Goal: Task Accomplishment & Management: Complete application form

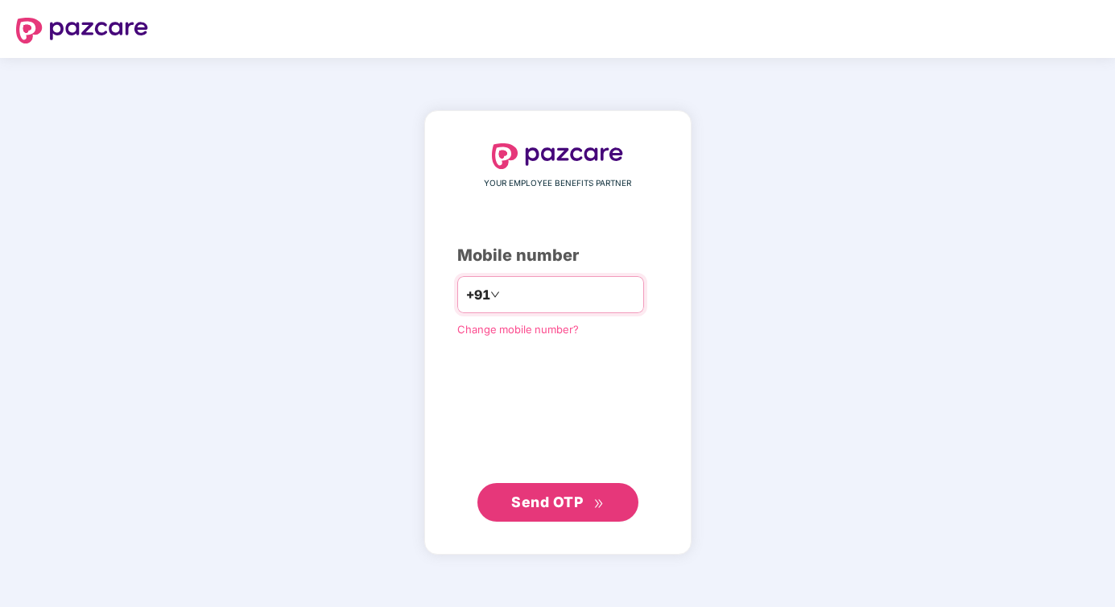
click at [539, 298] on input "number" at bounding box center [569, 295] width 132 height 26
type input "**********"
click at [597, 503] on icon "double-right" at bounding box center [598, 503] width 10 height 10
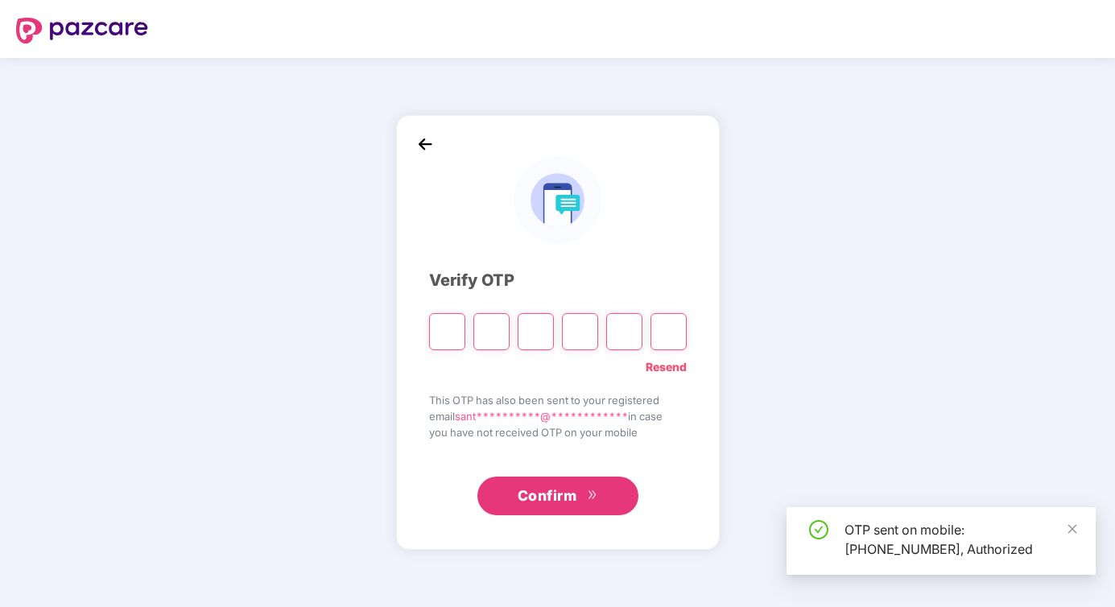
click at [440, 326] on input "Please enter verification code. Digit 1" at bounding box center [447, 331] width 36 height 37
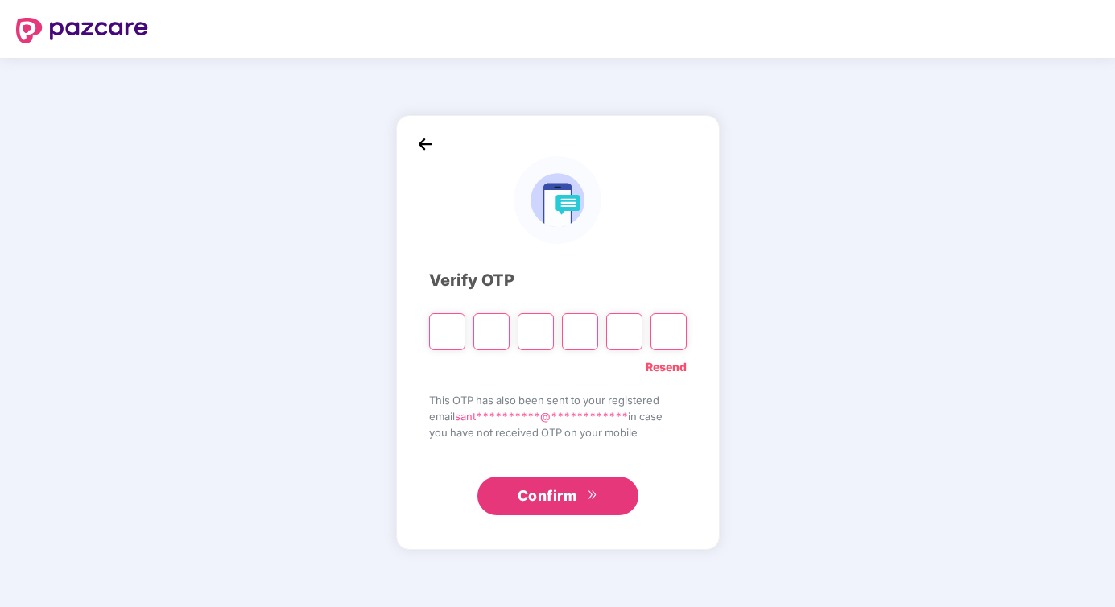
type input "*"
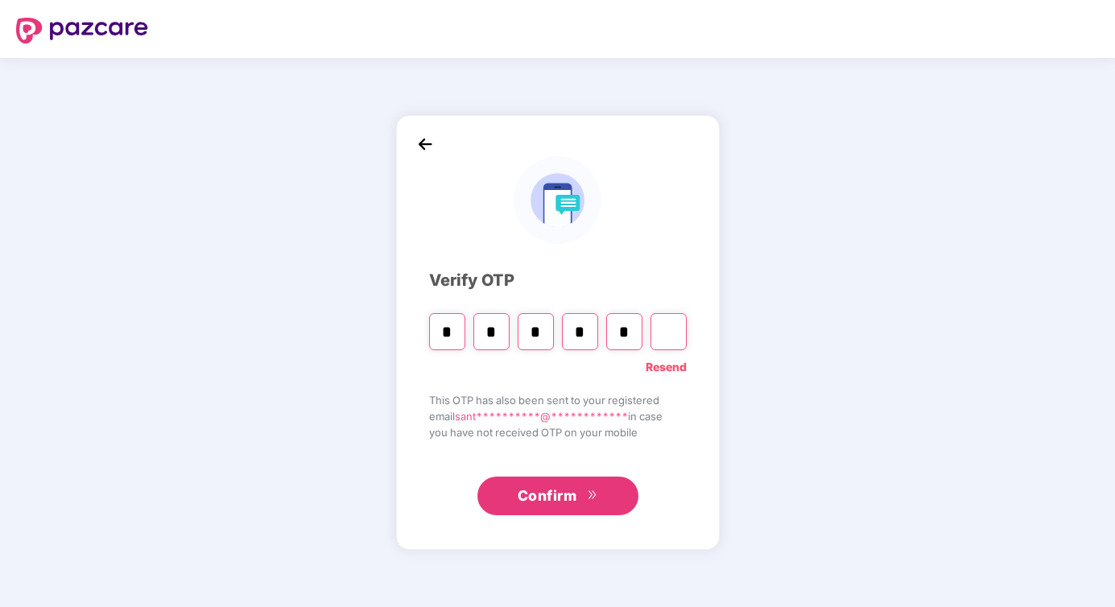
type input "*"
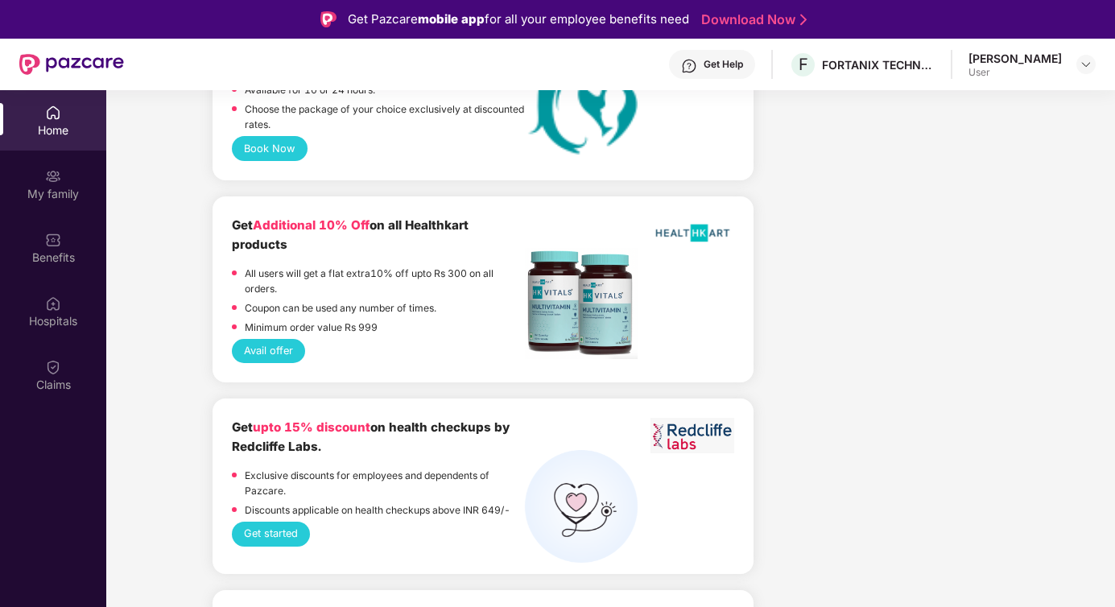
scroll to position [3892, 0]
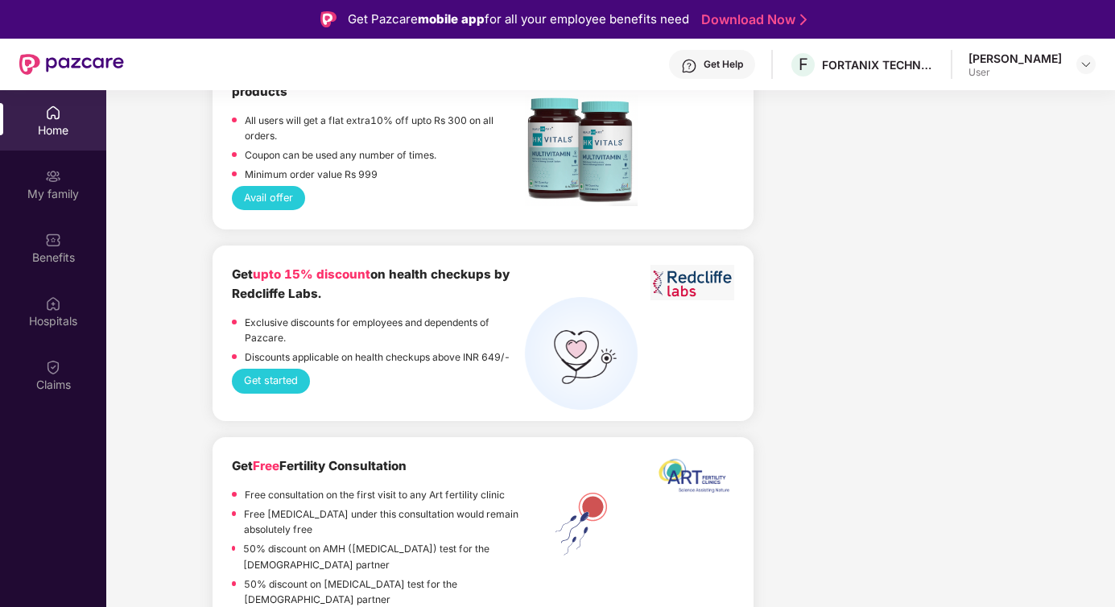
click at [60, 133] on div "Home" at bounding box center [53, 130] width 106 height 16
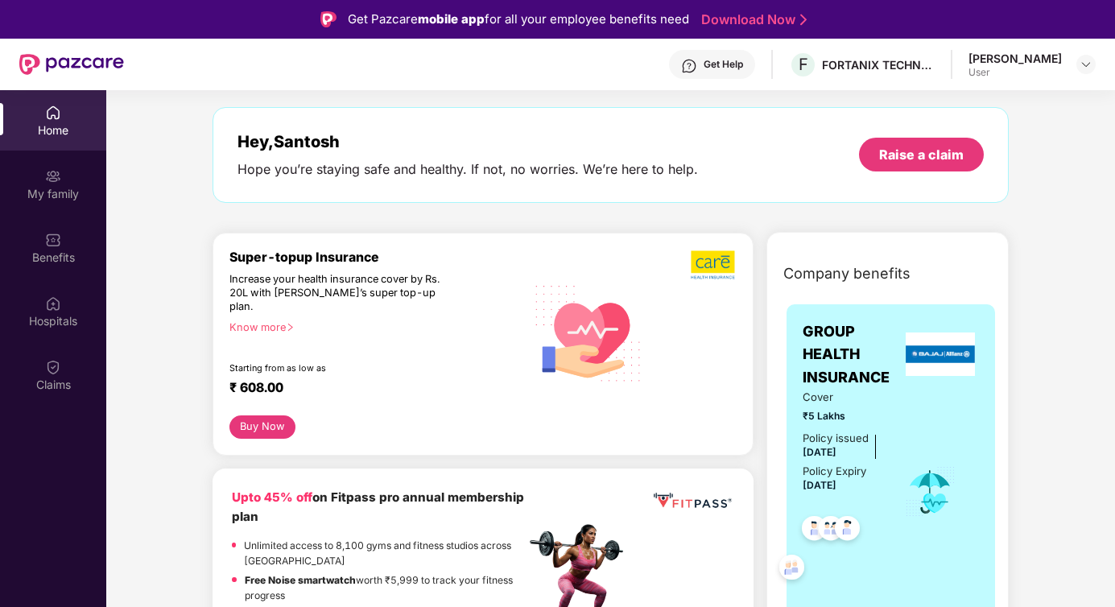
scroll to position [0, 0]
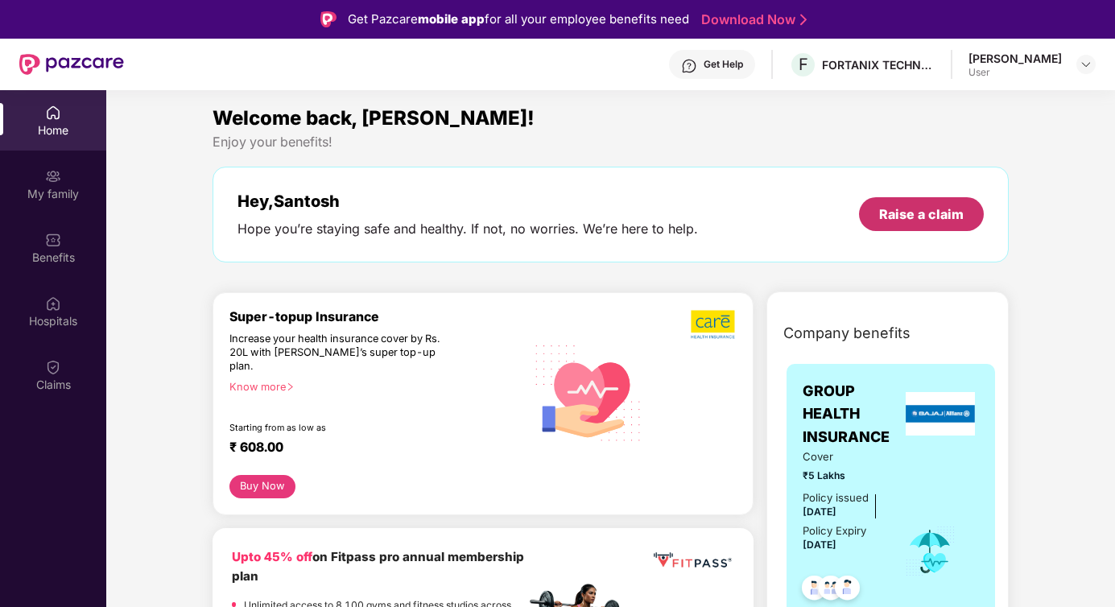
click at [928, 210] on div "Raise a claim" at bounding box center [921, 214] width 85 height 18
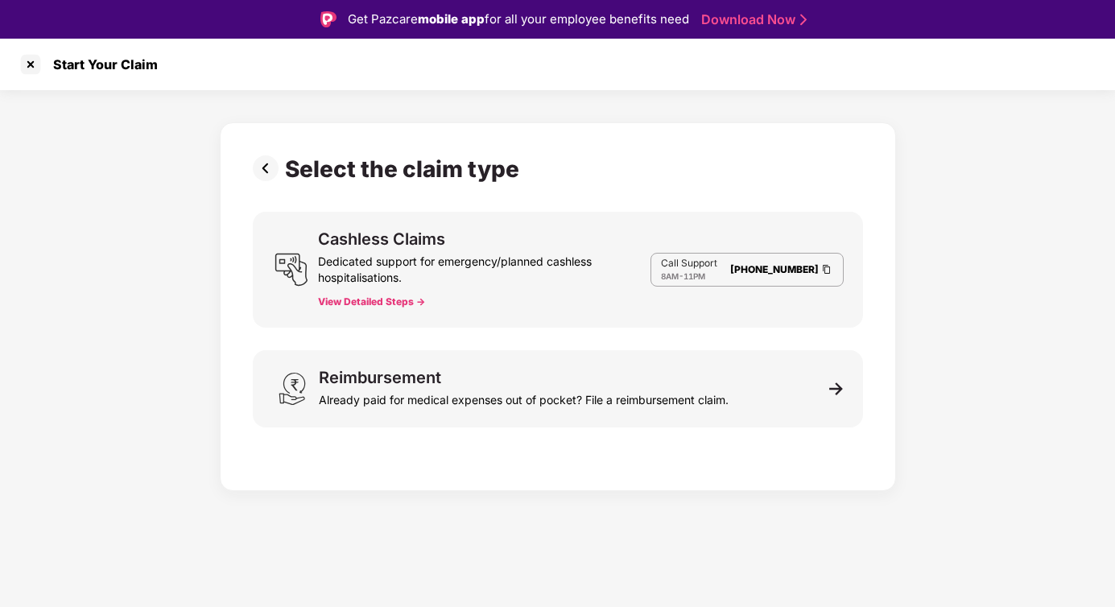
click at [381, 300] on button "View Detailed Steps ->" at bounding box center [371, 301] width 107 height 13
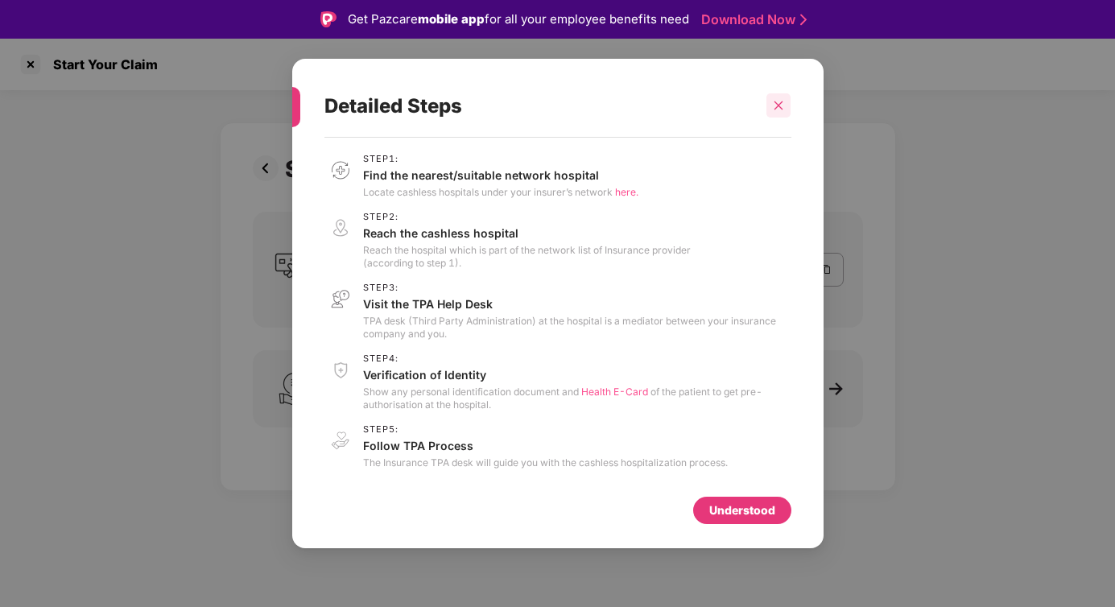
click at [779, 106] on icon "close" at bounding box center [779, 105] width 9 height 9
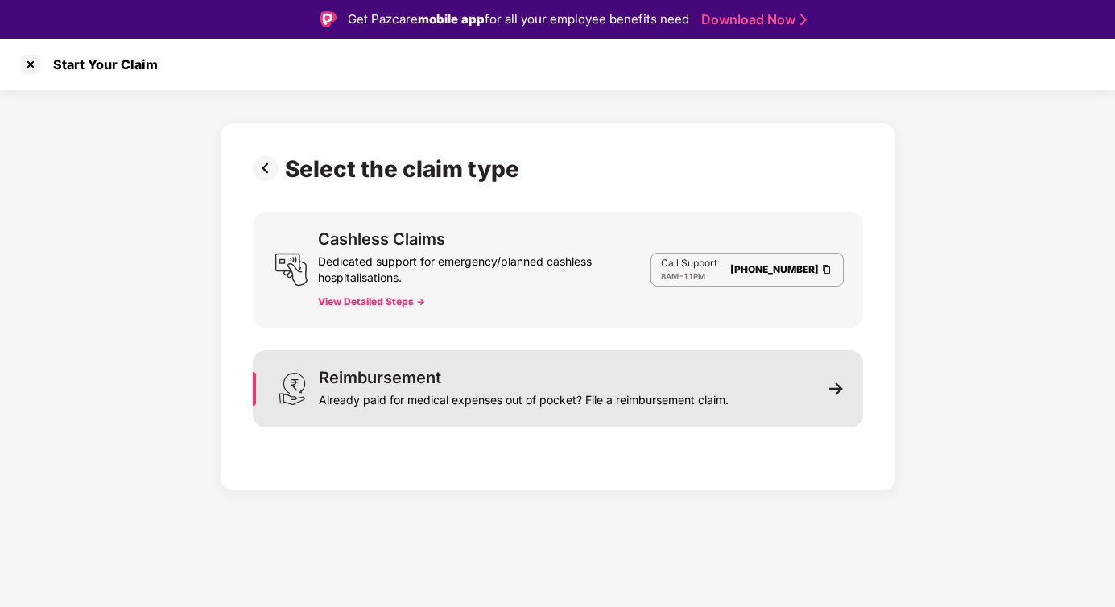
click at [519, 395] on div "Already paid for medical expenses out of pocket? File a reimbursement claim." at bounding box center [524, 397] width 410 height 23
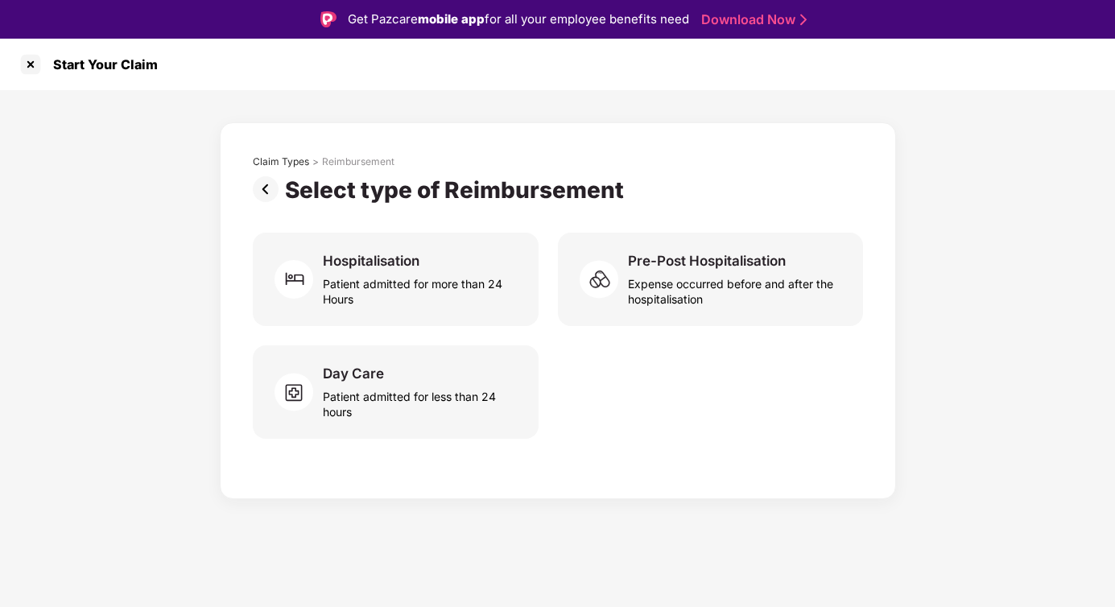
click at [267, 193] on img at bounding box center [269, 189] width 32 height 26
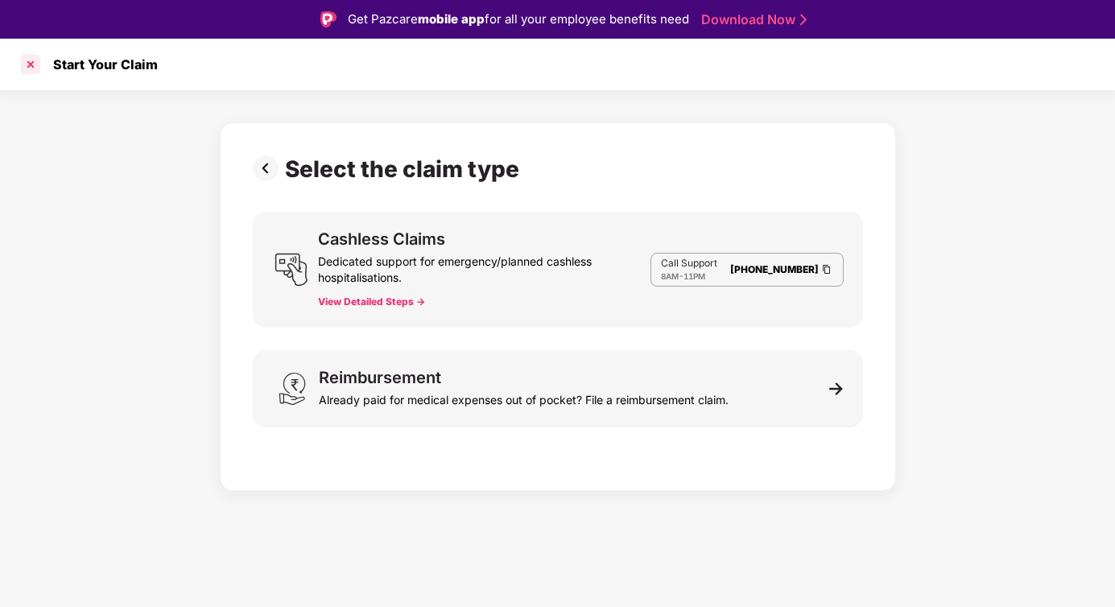
click at [29, 67] on div at bounding box center [31, 65] width 26 height 26
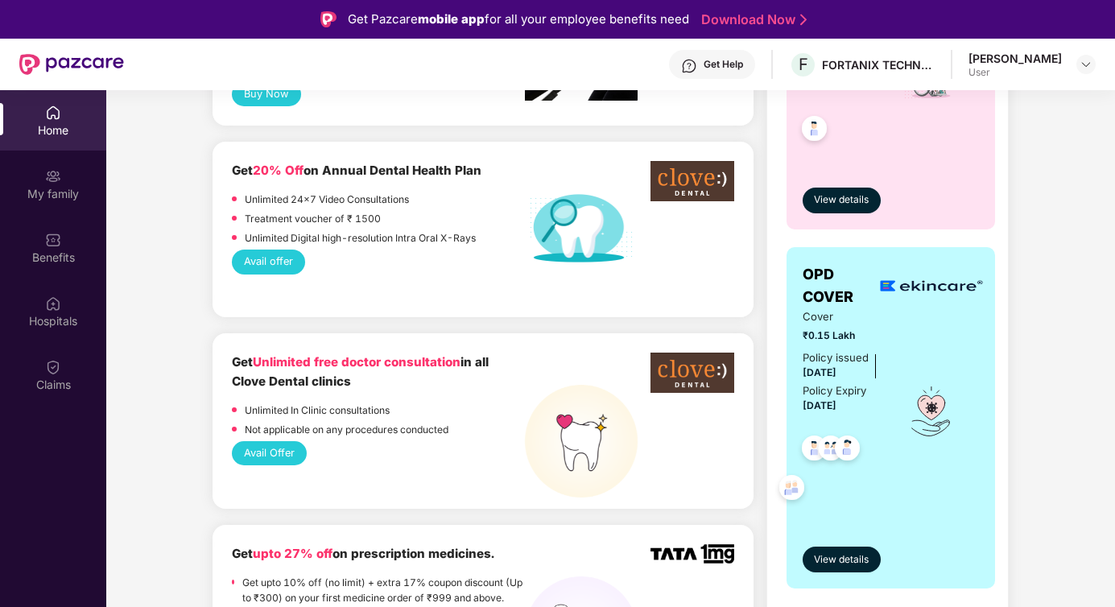
scroll to position [907, 0]
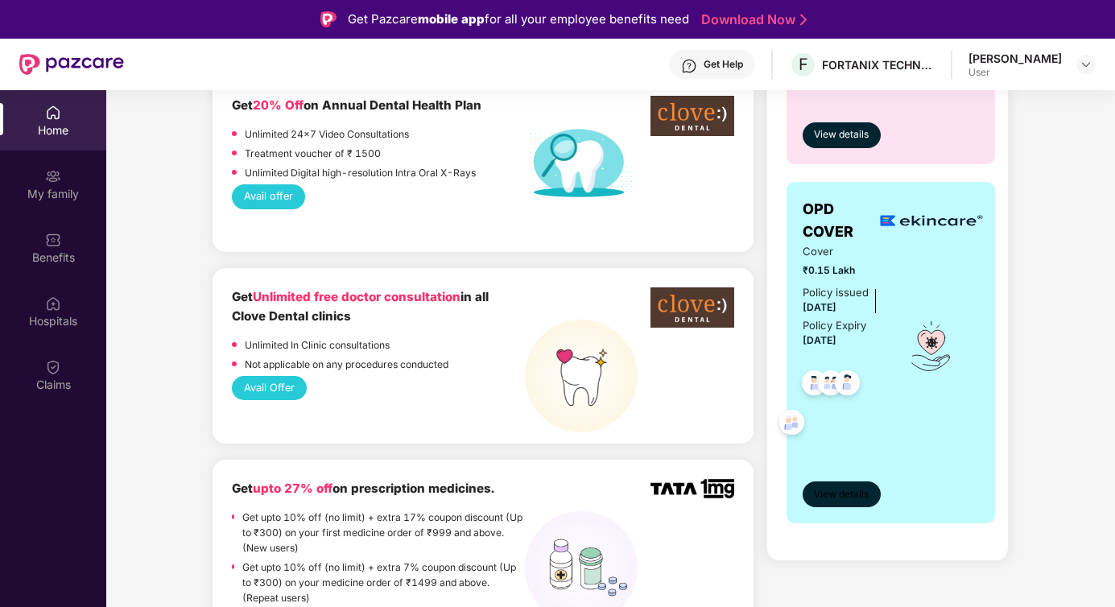
click at [847, 497] on span "View details" at bounding box center [841, 494] width 55 height 15
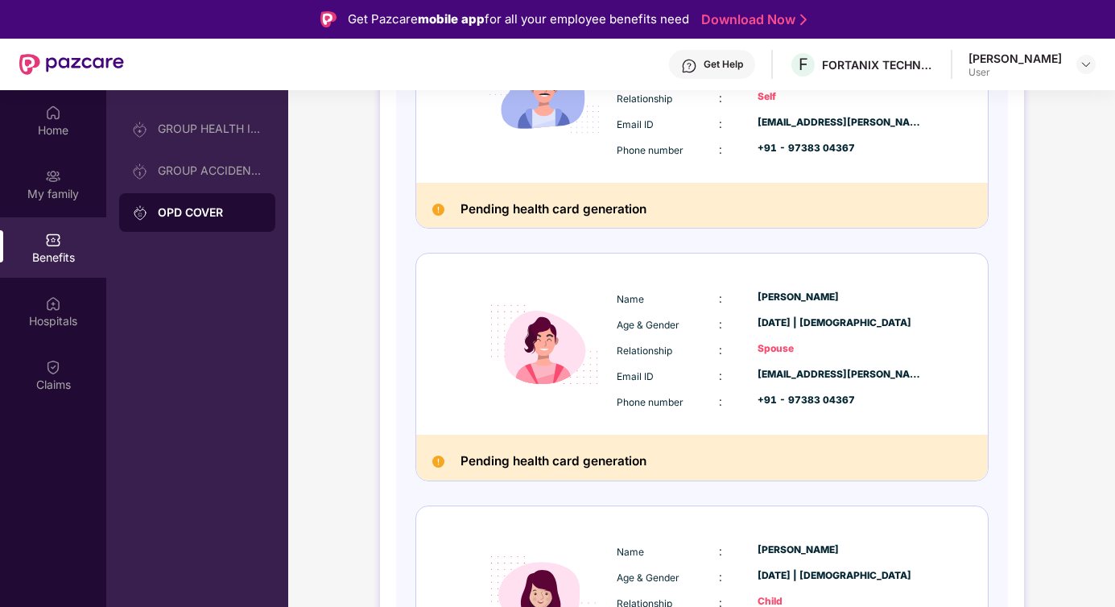
scroll to position [351, 0]
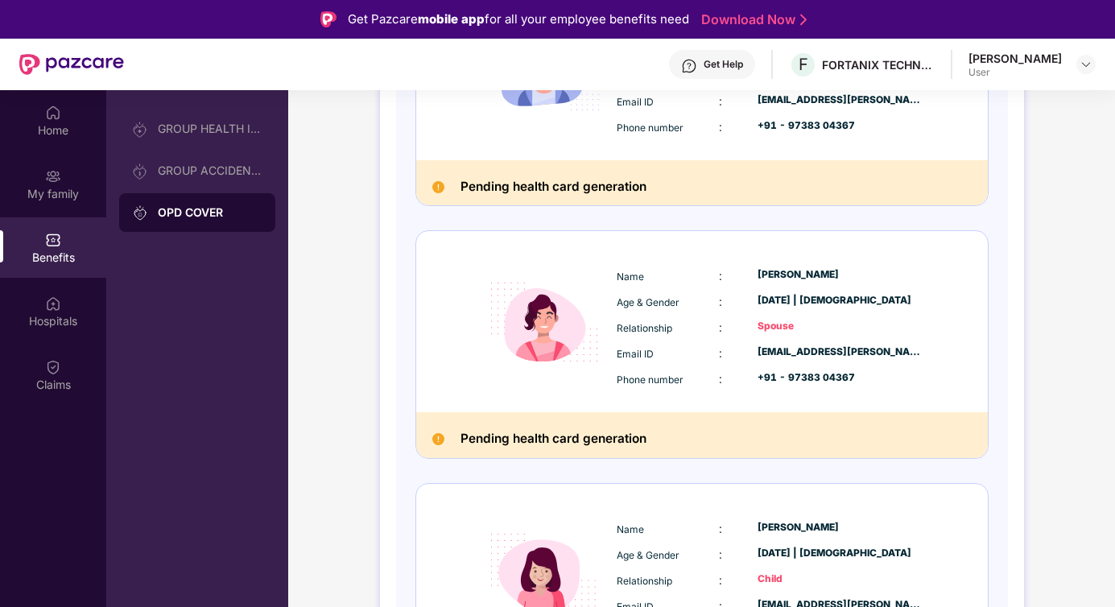
click at [663, 323] on span "Relationship" at bounding box center [645, 328] width 56 height 12
click at [511, 444] on h2 "Pending health card generation" at bounding box center [554, 438] width 186 height 21
click at [796, 351] on div "[EMAIL_ADDRESS][PERSON_NAME][DOMAIN_NAME]" at bounding box center [841, 352] width 166 height 15
click at [822, 381] on div "+91 - 97383 04367" at bounding box center [841, 377] width 166 height 15
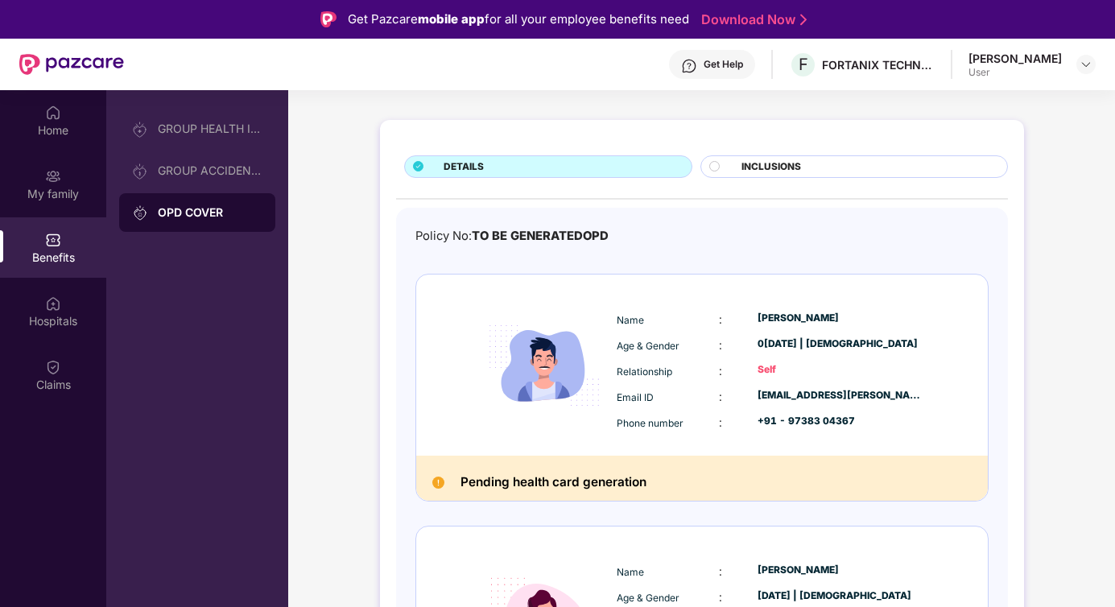
scroll to position [0, 0]
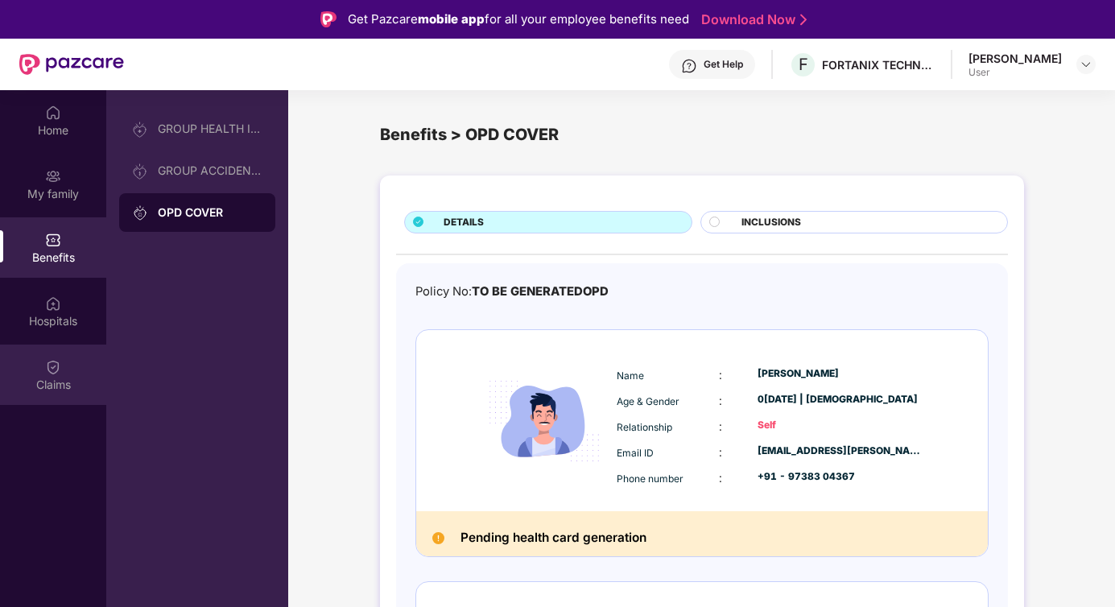
click at [43, 377] on div "Claims" at bounding box center [53, 385] width 106 height 16
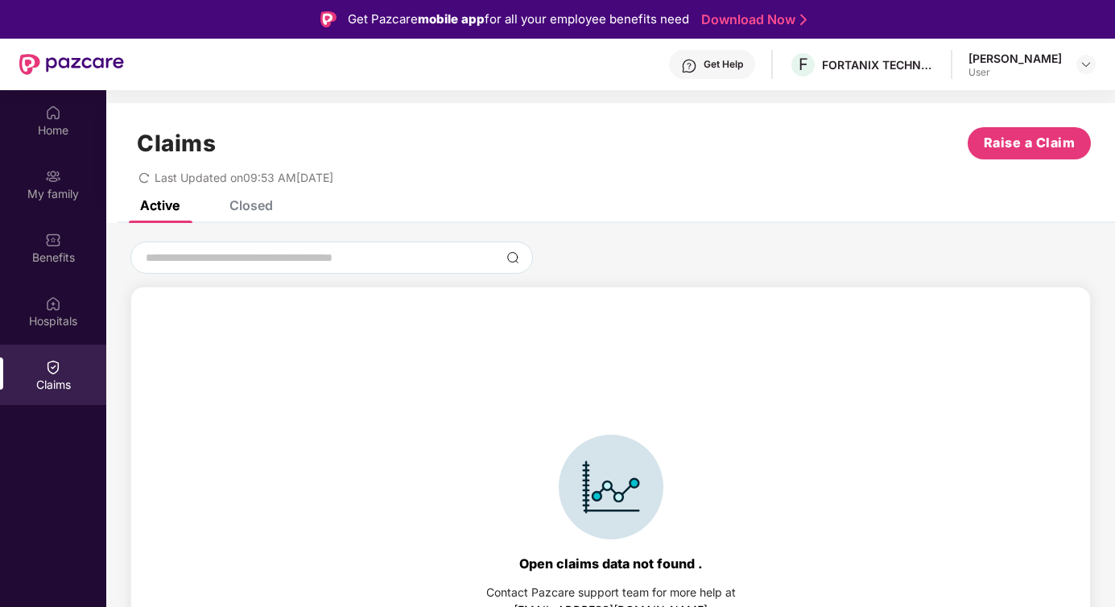
click at [261, 205] on div "Closed" at bounding box center [250, 205] width 43 height 16
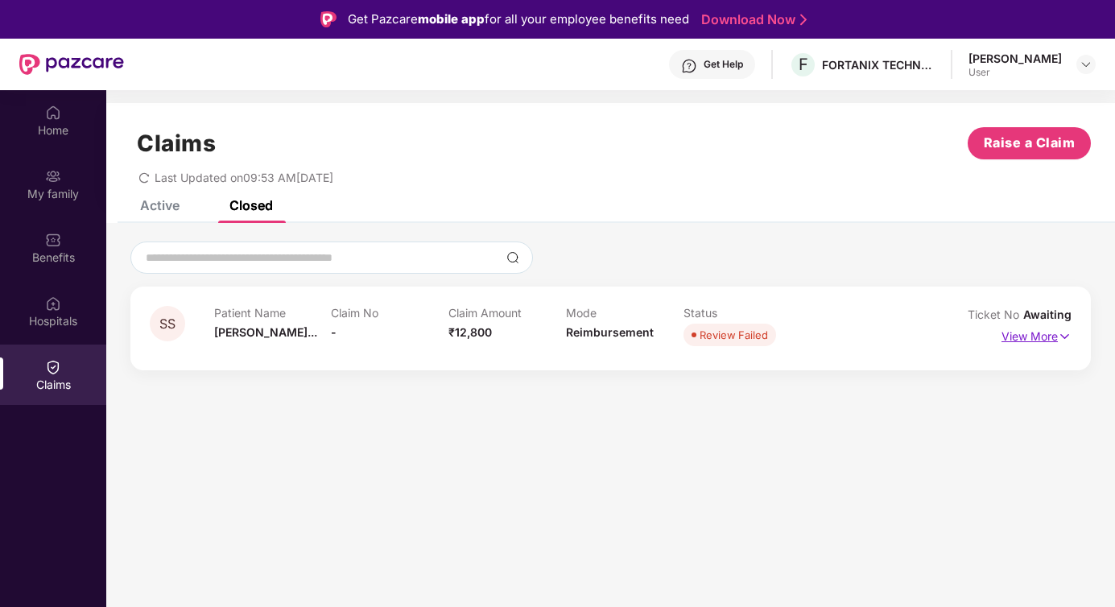
click at [1064, 340] on img at bounding box center [1065, 337] width 14 height 18
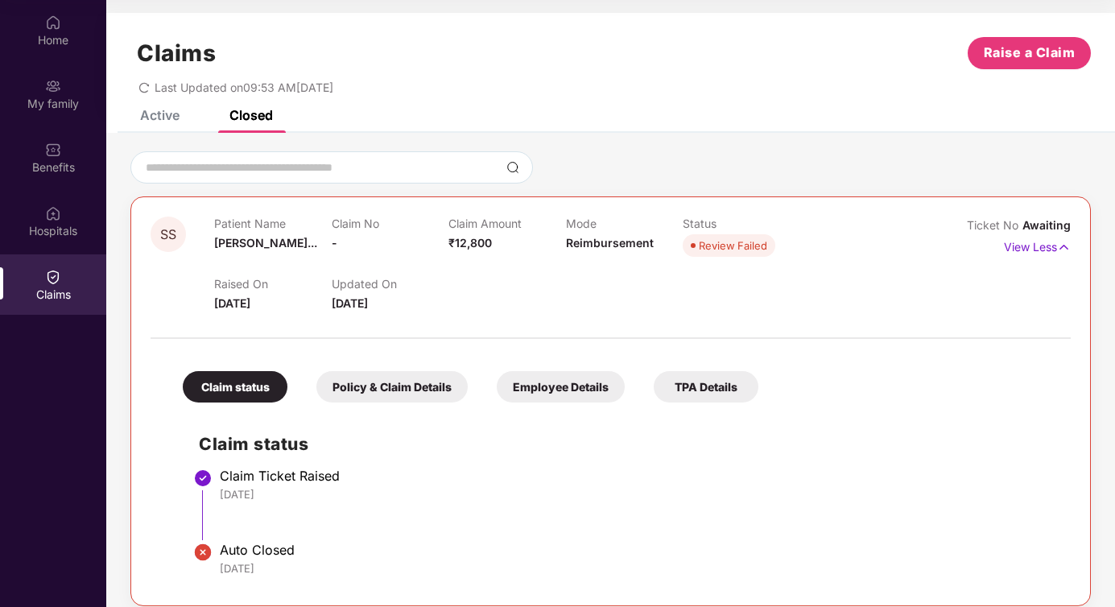
click at [165, 115] on div "Active" at bounding box center [159, 115] width 39 height 16
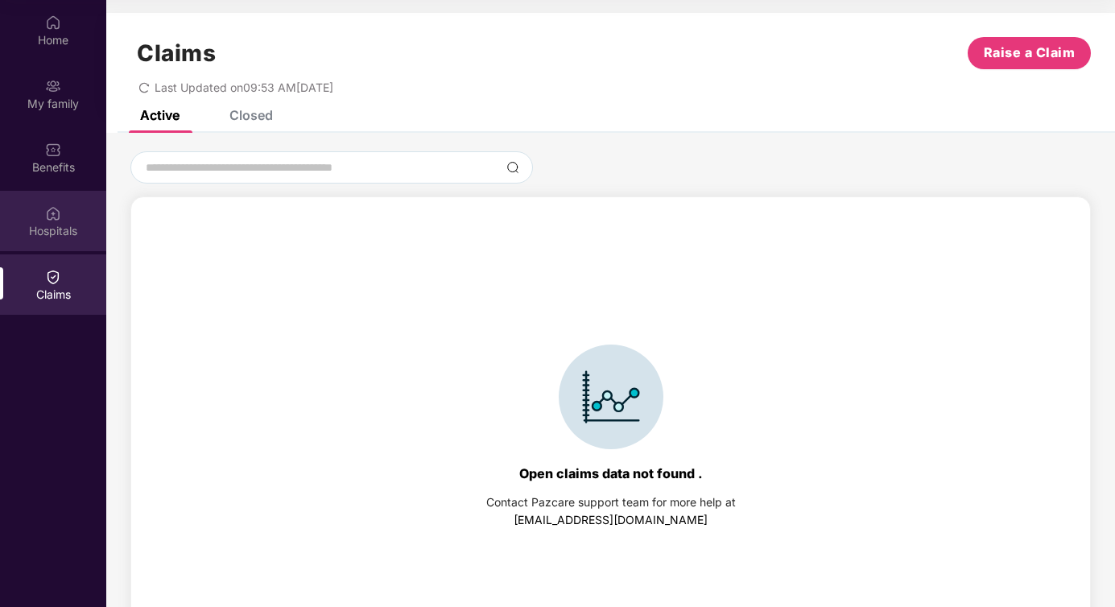
click at [64, 218] on div "Hospitals" at bounding box center [53, 221] width 106 height 60
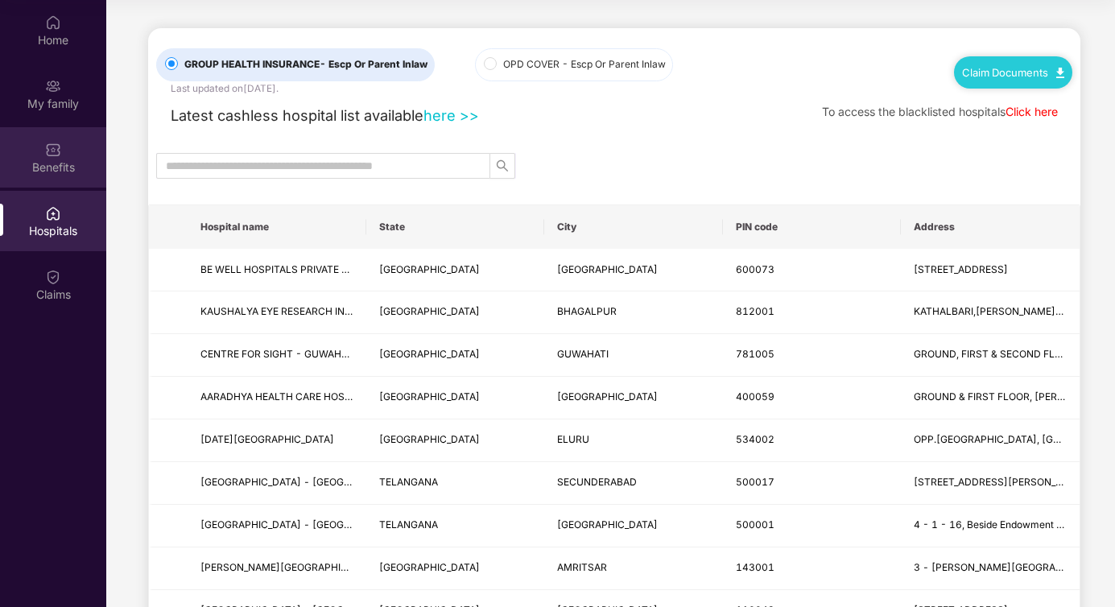
click at [48, 167] on div "Benefits" at bounding box center [53, 167] width 106 height 16
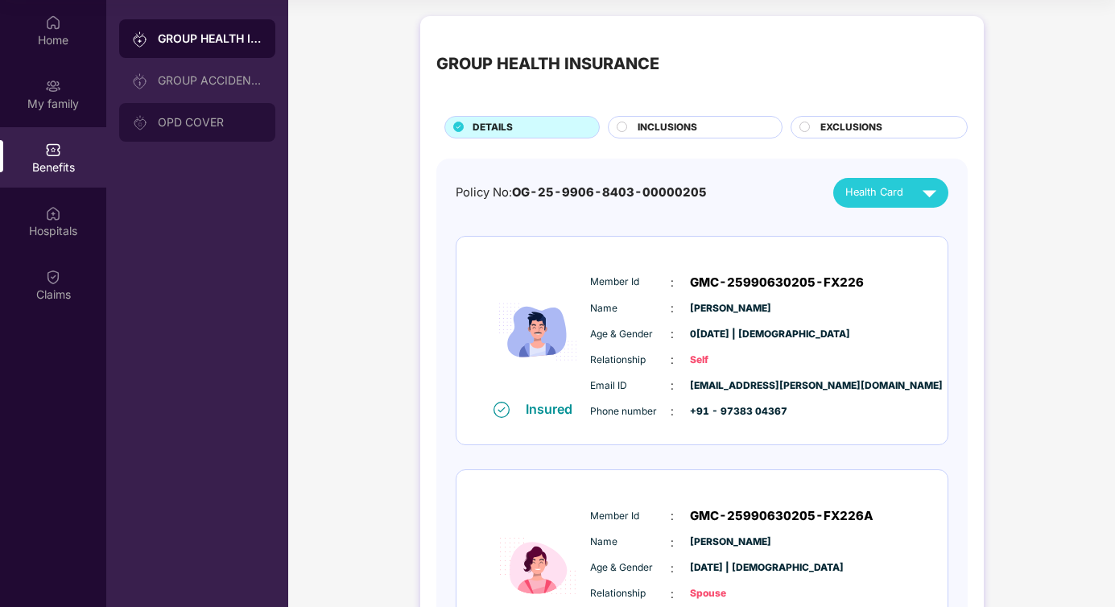
click at [176, 122] on div "OPD COVER" at bounding box center [210, 122] width 105 height 13
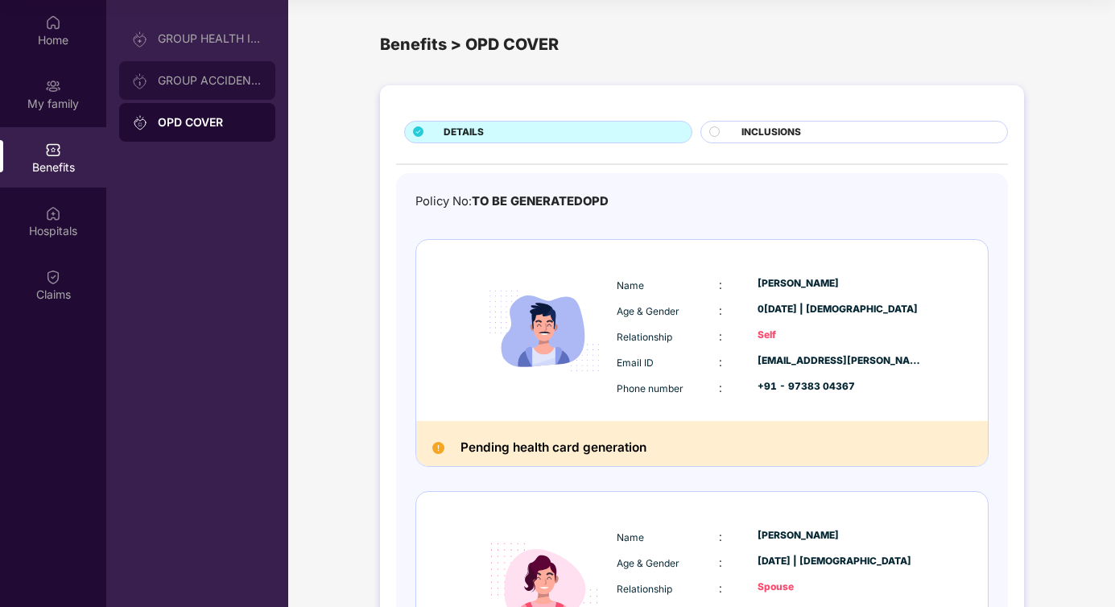
click at [194, 87] on div "GROUP ACCIDENTAL INSURANCE" at bounding box center [197, 80] width 156 height 39
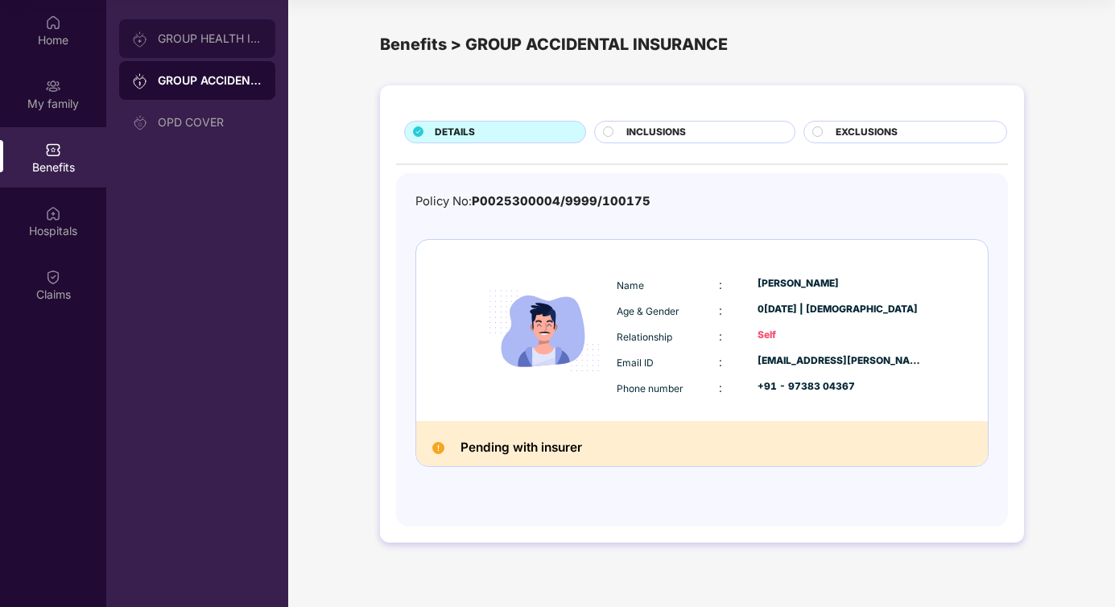
click at [209, 31] on div "GROUP HEALTH INSURANCE" at bounding box center [197, 38] width 156 height 39
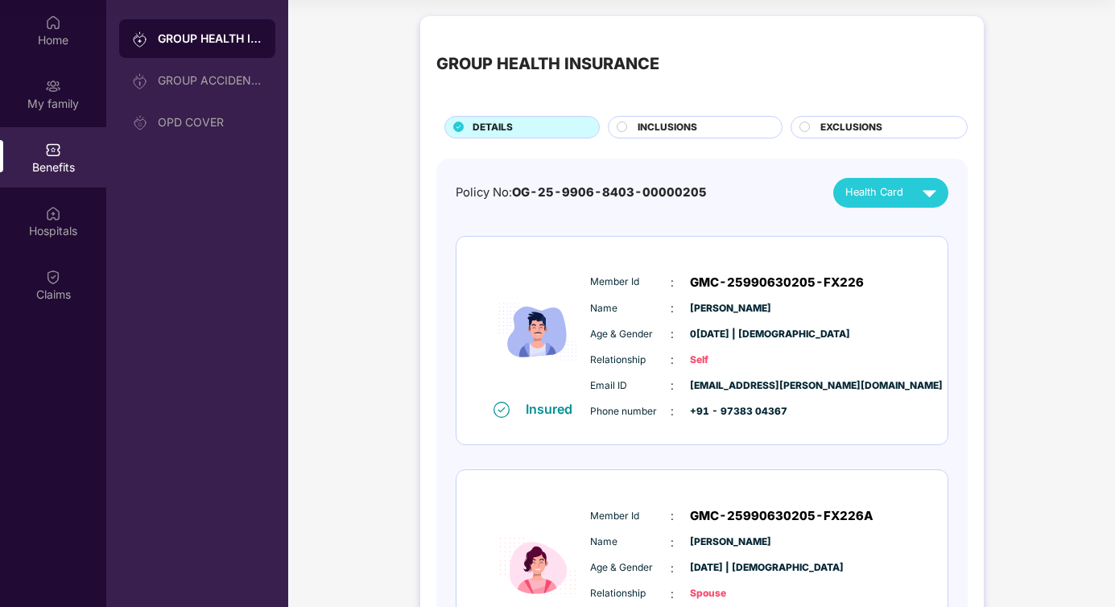
click at [854, 126] on span "EXCLUSIONS" at bounding box center [851, 127] width 62 height 15
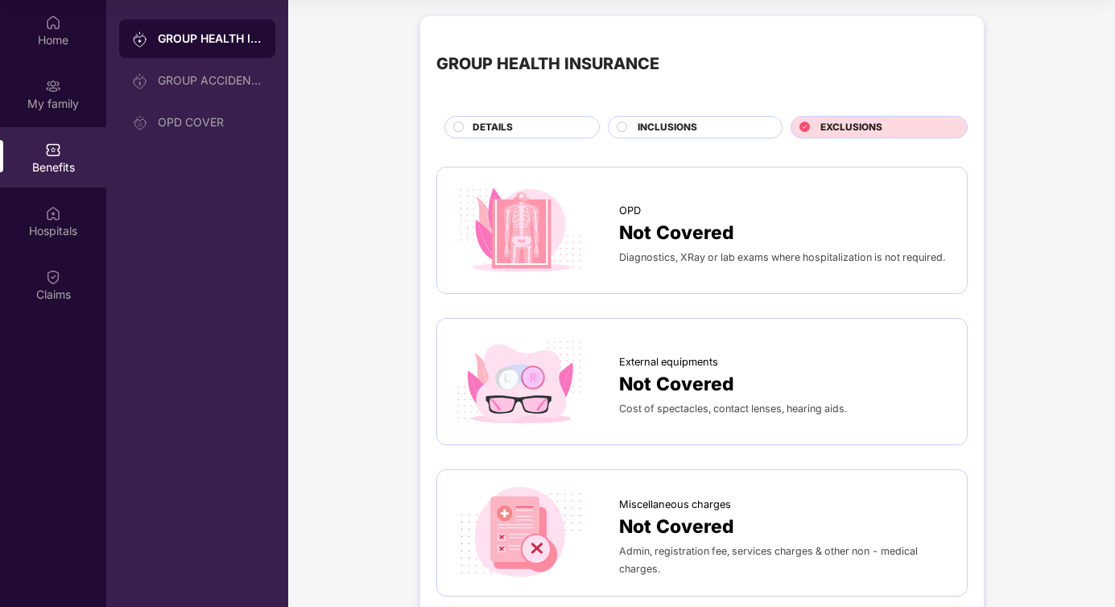
click at [806, 128] on icon at bounding box center [805, 127] width 10 height 10
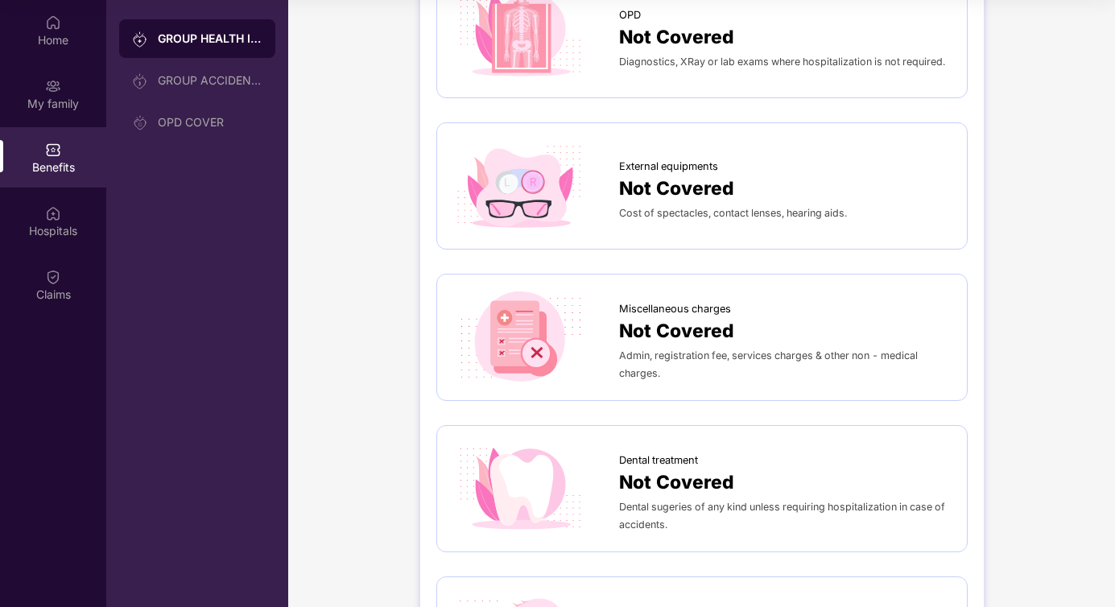
scroll to position [11, 0]
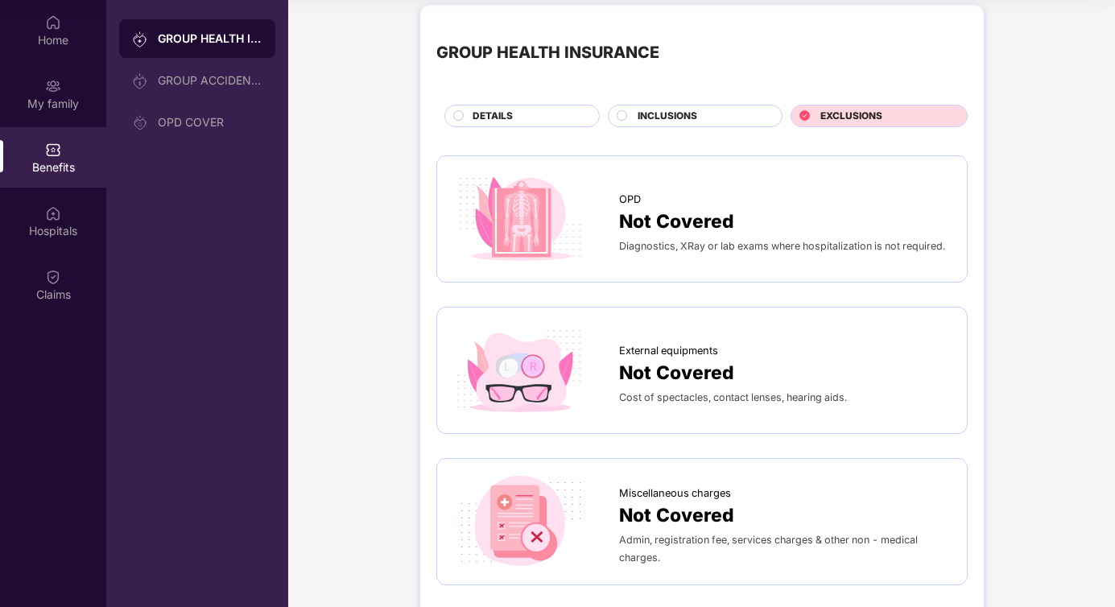
click at [648, 117] on span "INCLUSIONS" at bounding box center [668, 116] width 60 height 15
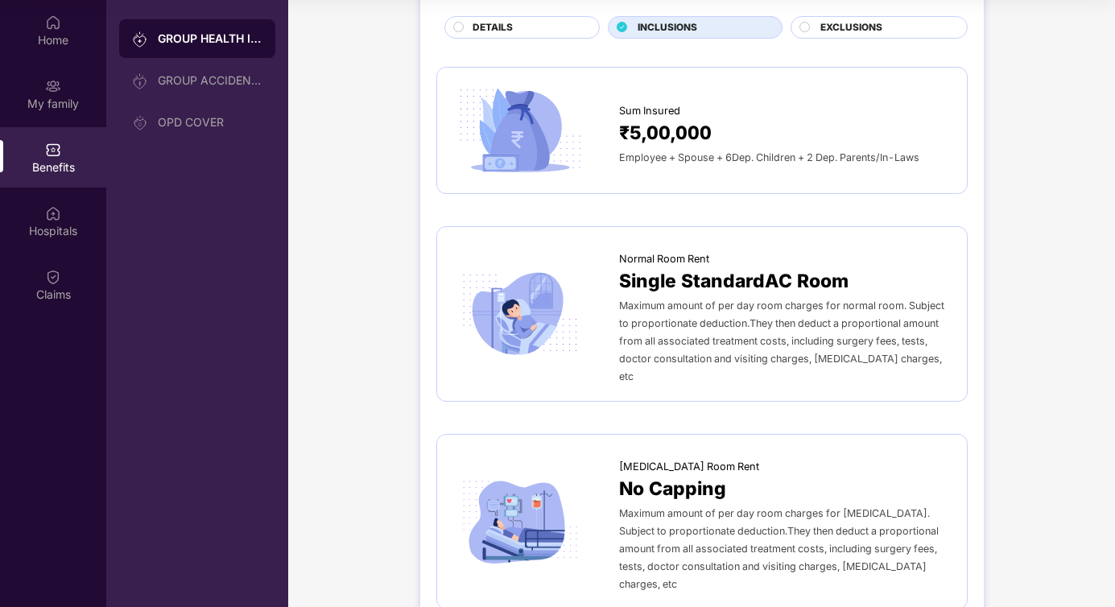
scroll to position [0, 0]
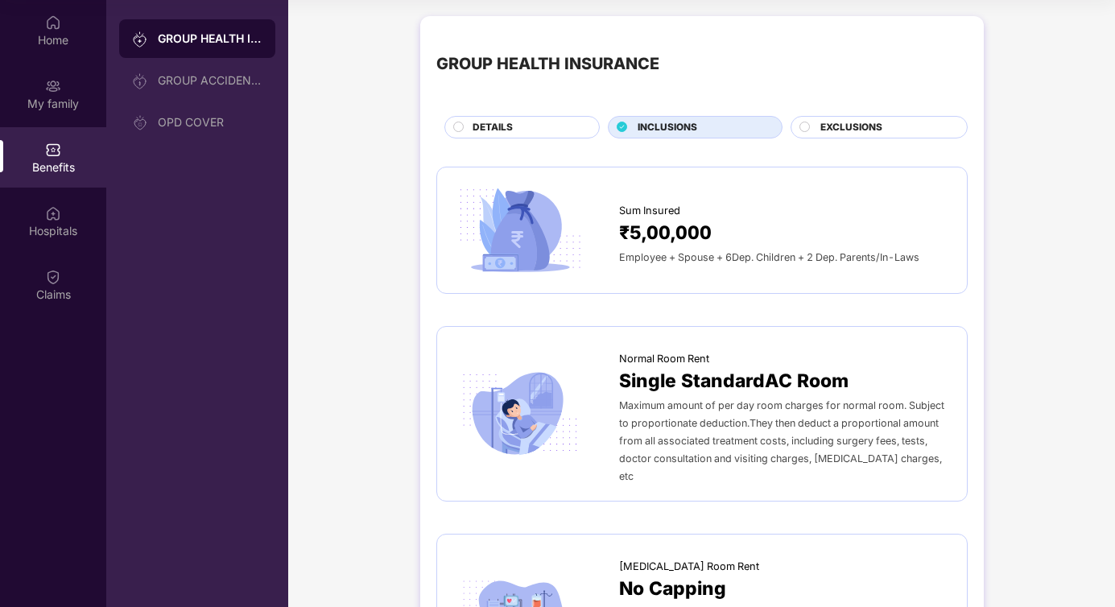
click at [843, 137] on div "EXCLUSIONS" at bounding box center [879, 127] width 177 height 23
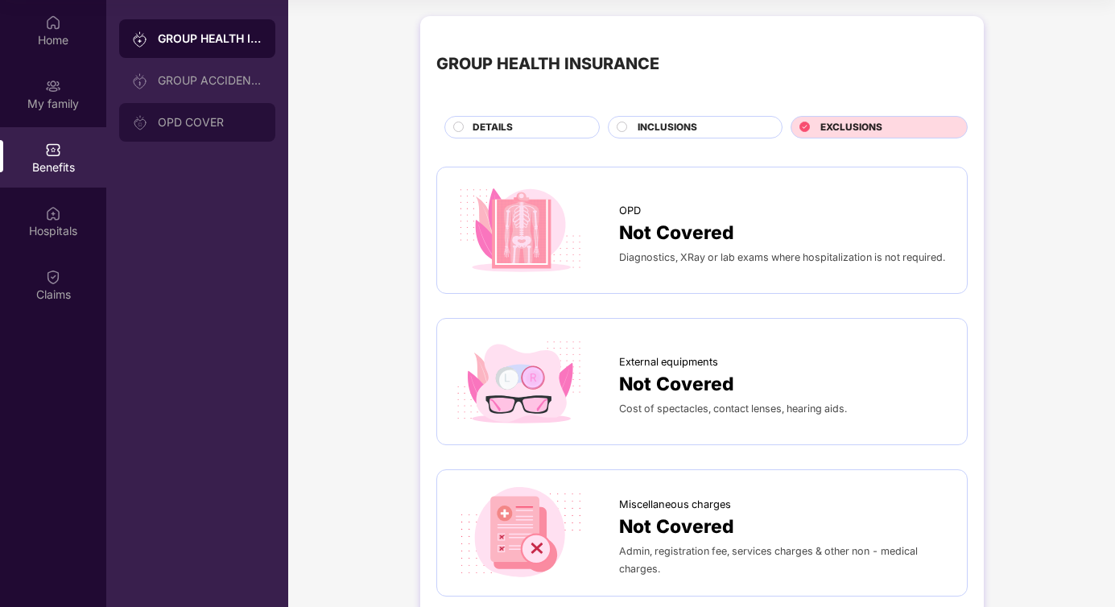
click at [209, 122] on div "OPD COVER" at bounding box center [210, 122] width 105 height 13
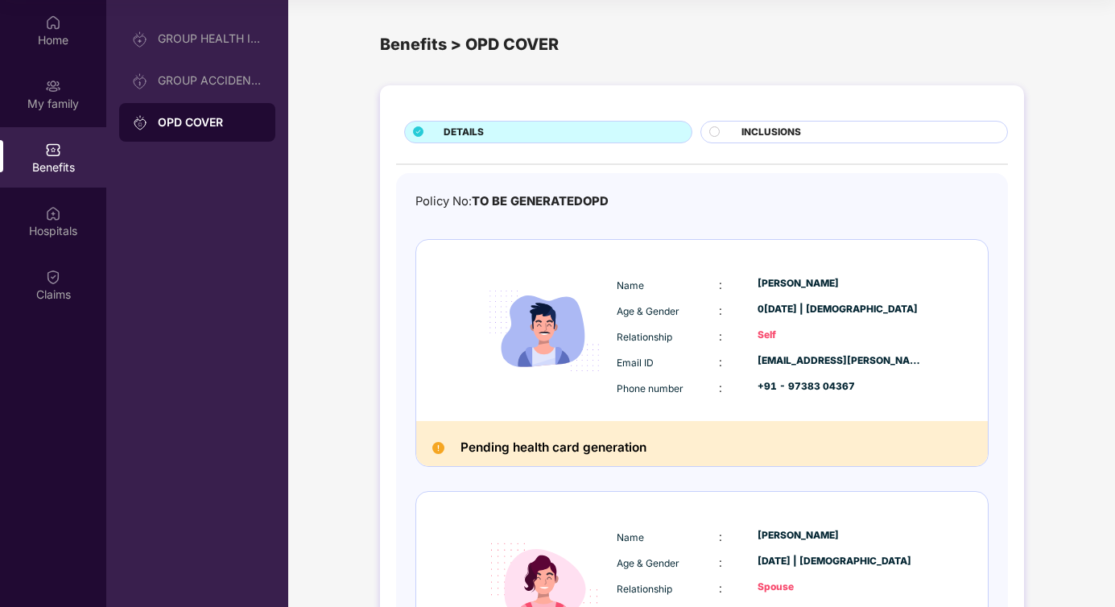
click at [801, 133] on div "INCLUSIONS" at bounding box center [866, 134] width 266 height 18
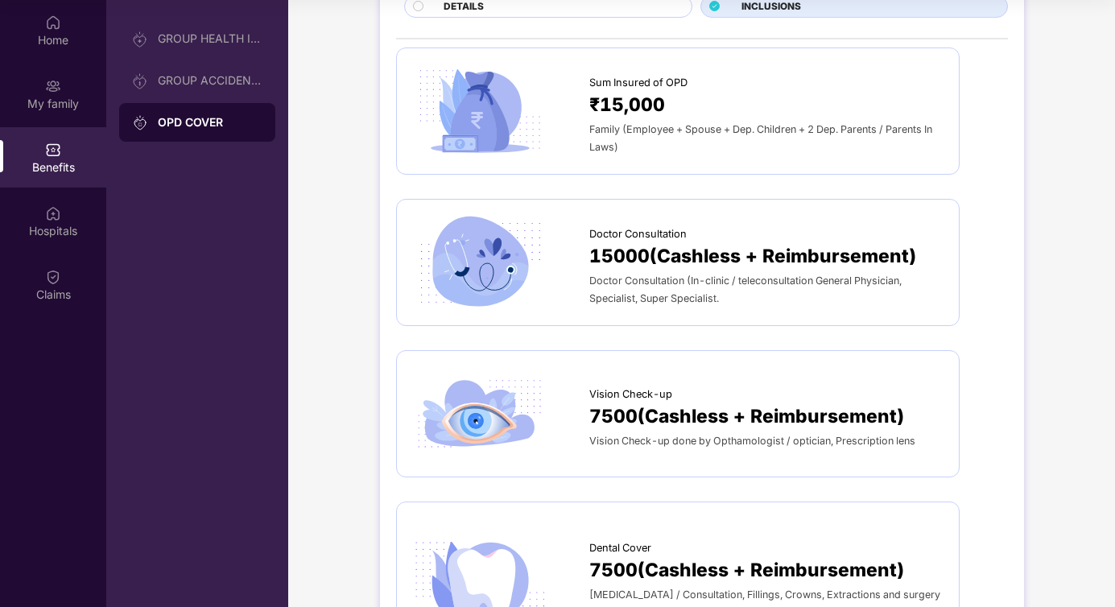
scroll to position [127, 0]
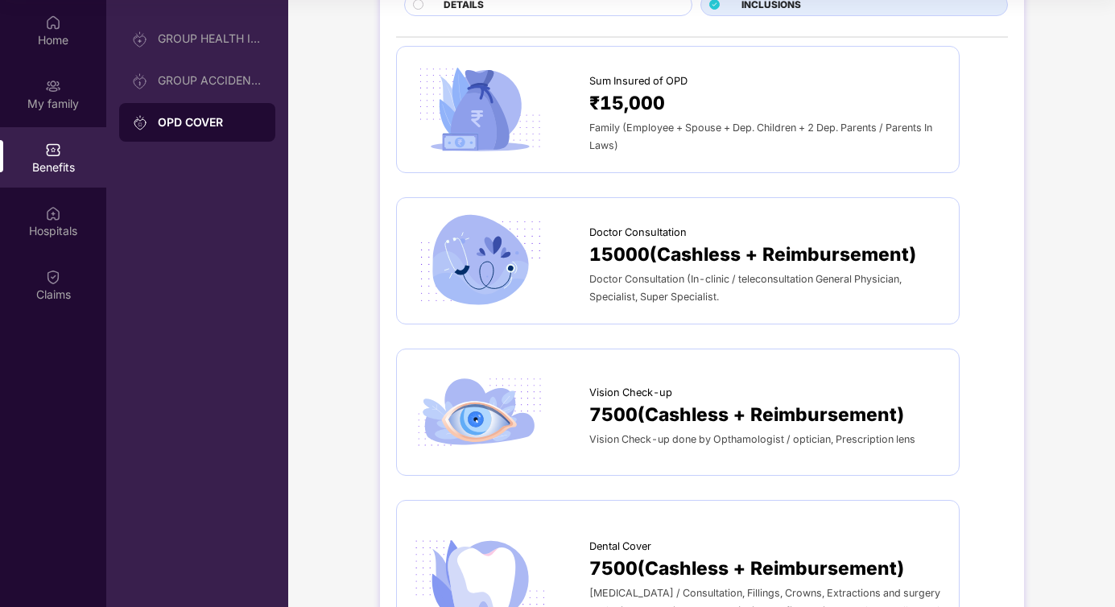
click at [688, 277] on span "Doctor Consultation (In-clinic / teleconsultation General Physician, Specialist…" at bounding box center [745, 288] width 312 height 30
click at [676, 257] on span "15000(Cashless + Reimbursement)" at bounding box center [752, 255] width 327 height 29
click at [448, 259] on img at bounding box center [480, 260] width 134 height 93
click at [663, 250] on span "15000(Cashless + Reimbursement)" at bounding box center [752, 255] width 327 height 29
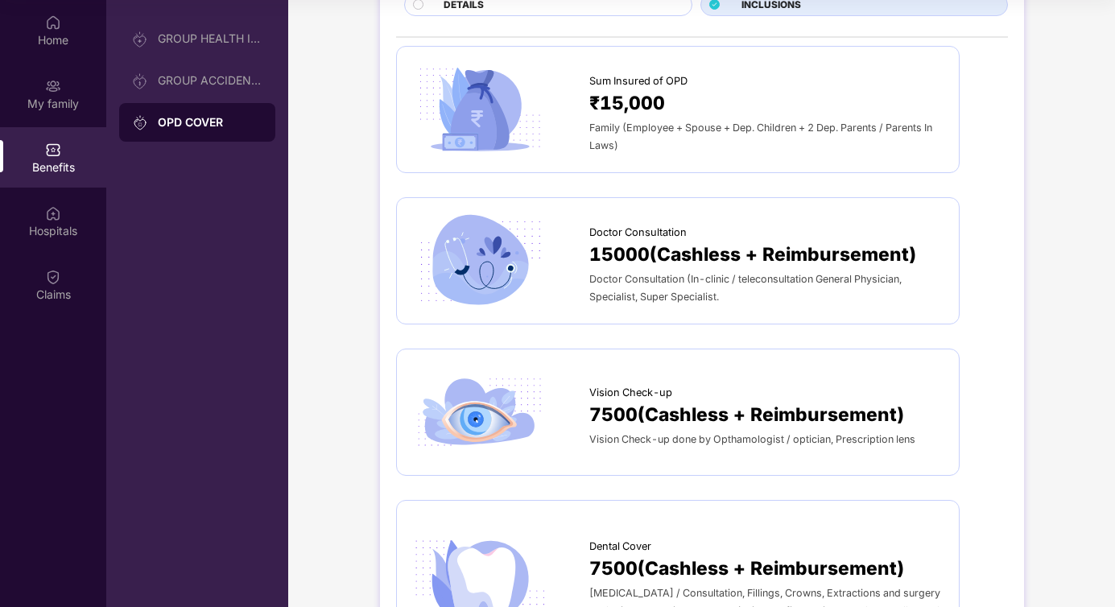
click at [816, 257] on span "15000(Cashless + Reimbursement)" at bounding box center [752, 255] width 327 height 29
click at [741, 292] on div "Doctor Consultation (In-clinic / teleconsultation General Physician, Specialist…" at bounding box center [765, 287] width 353 height 35
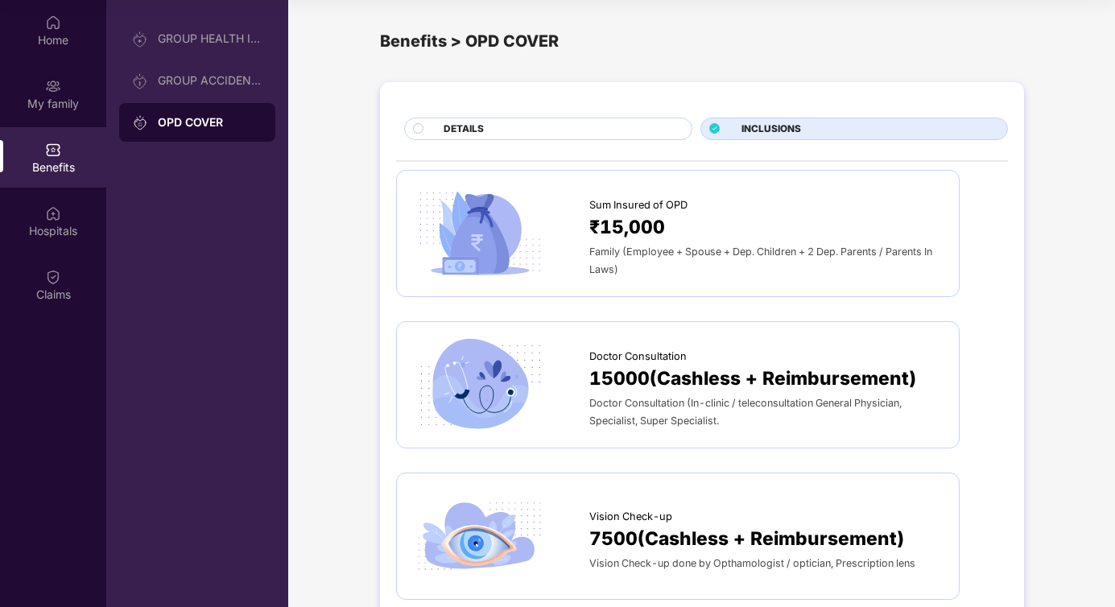
scroll to position [0, 0]
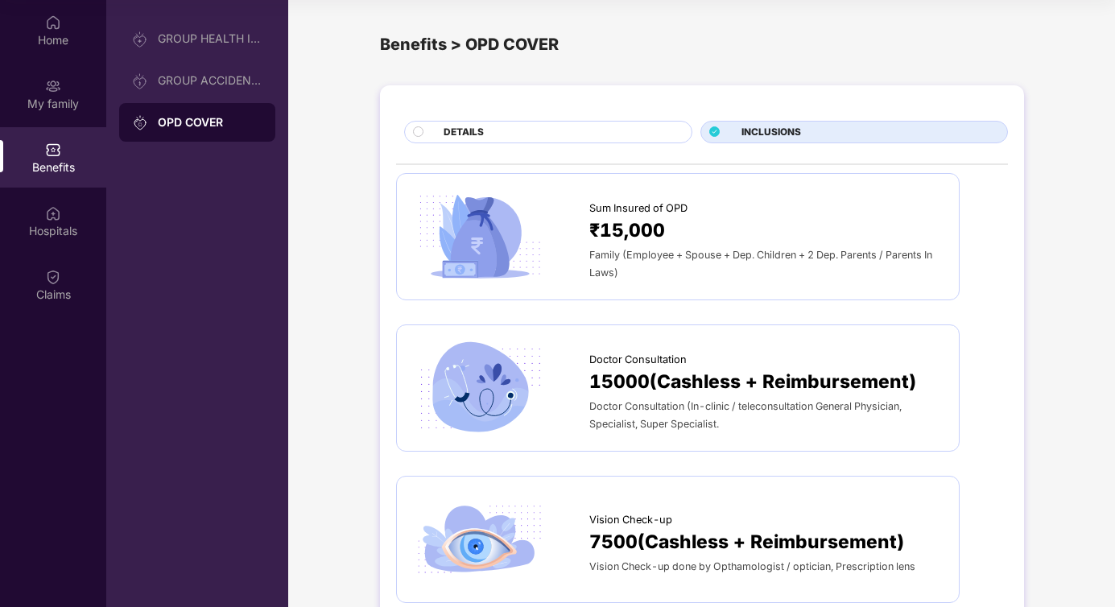
click at [684, 242] on div "₹15,000" at bounding box center [765, 231] width 353 height 29
click at [629, 210] on span "Sum Insured of OPD" at bounding box center [638, 208] width 98 height 16
click at [482, 214] on img at bounding box center [480, 236] width 134 height 93
click at [484, 213] on img at bounding box center [480, 236] width 134 height 93
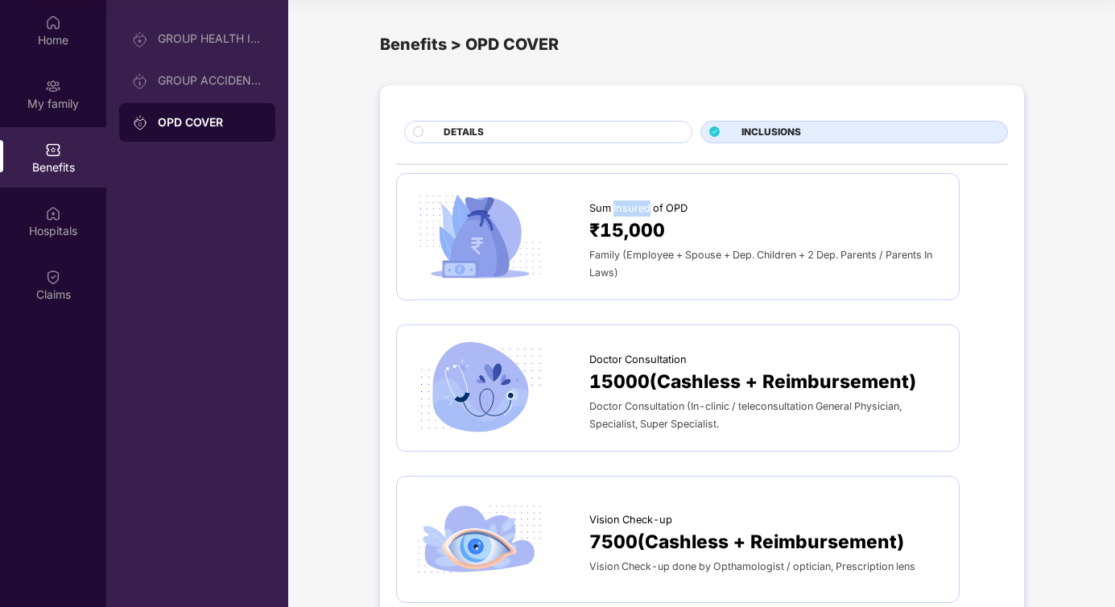
click at [485, 213] on img at bounding box center [480, 236] width 134 height 93
click at [512, 128] on div "DETAILS" at bounding box center [560, 134] width 248 height 18
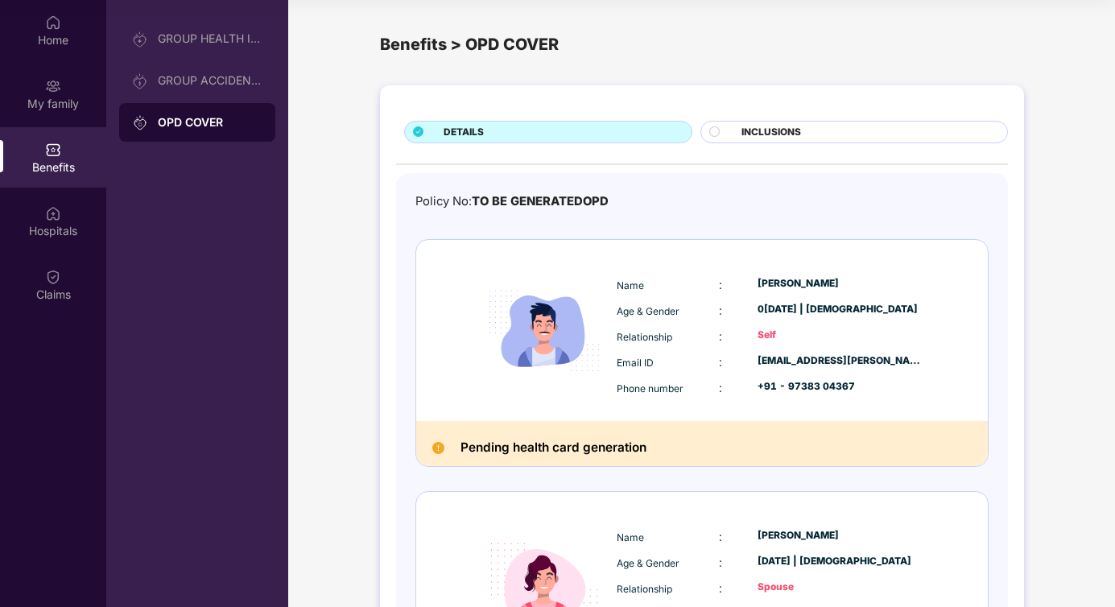
click at [522, 448] on h2 "Pending health card generation" at bounding box center [554, 447] width 186 height 21
click at [816, 325] on div "Name :[PERSON_NAME] Age & Gender : 0[DATE] | [DEMOGRAPHIC_DATA] Relationship : …" at bounding box center [770, 336] width 315 height 137
click at [812, 302] on div "0[DATE] | [DEMOGRAPHIC_DATA]" at bounding box center [841, 309] width 166 height 15
click at [806, 289] on div "[PERSON_NAME]" at bounding box center [841, 283] width 166 height 15
click at [490, 39] on div "Benefits > OPD COVER" at bounding box center [702, 44] width 644 height 25
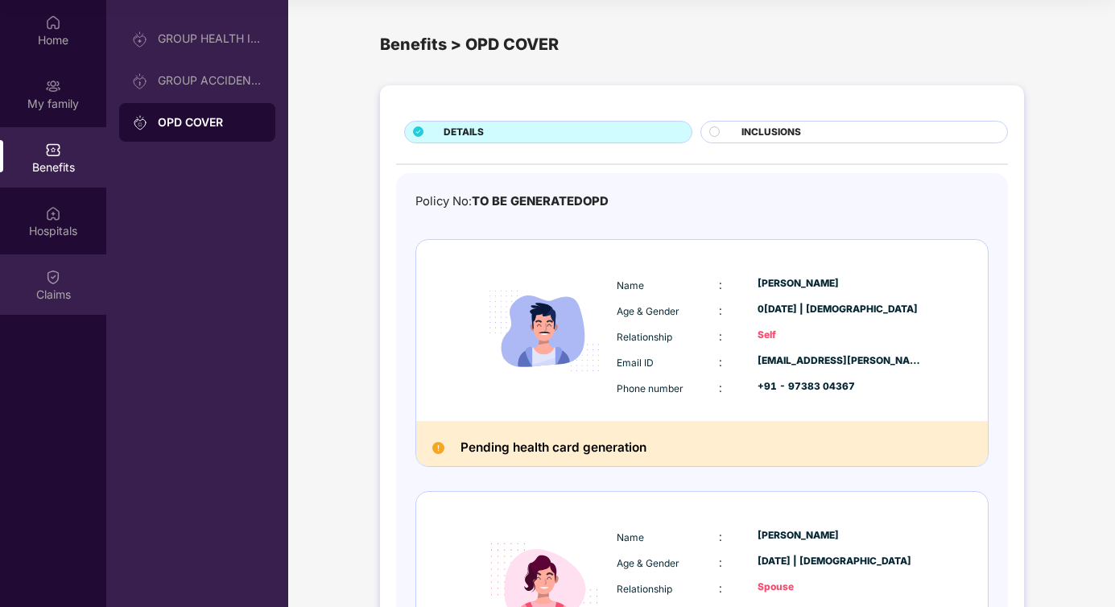
click at [55, 273] on img at bounding box center [53, 277] width 16 height 16
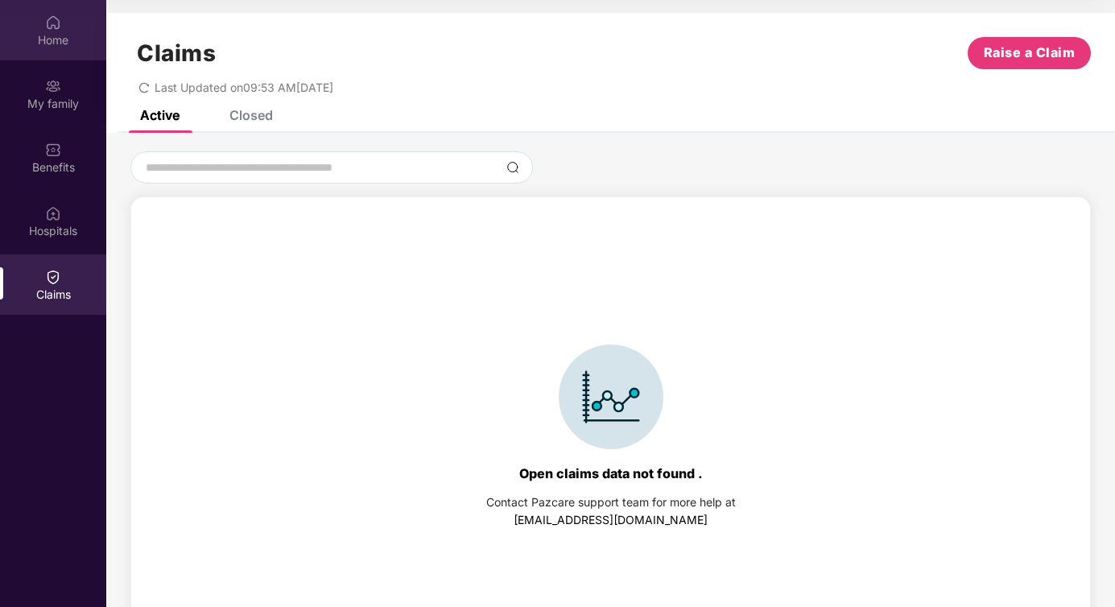
click at [57, 37] on div "Home" at bounding box center [53, 40] width 106 height 16
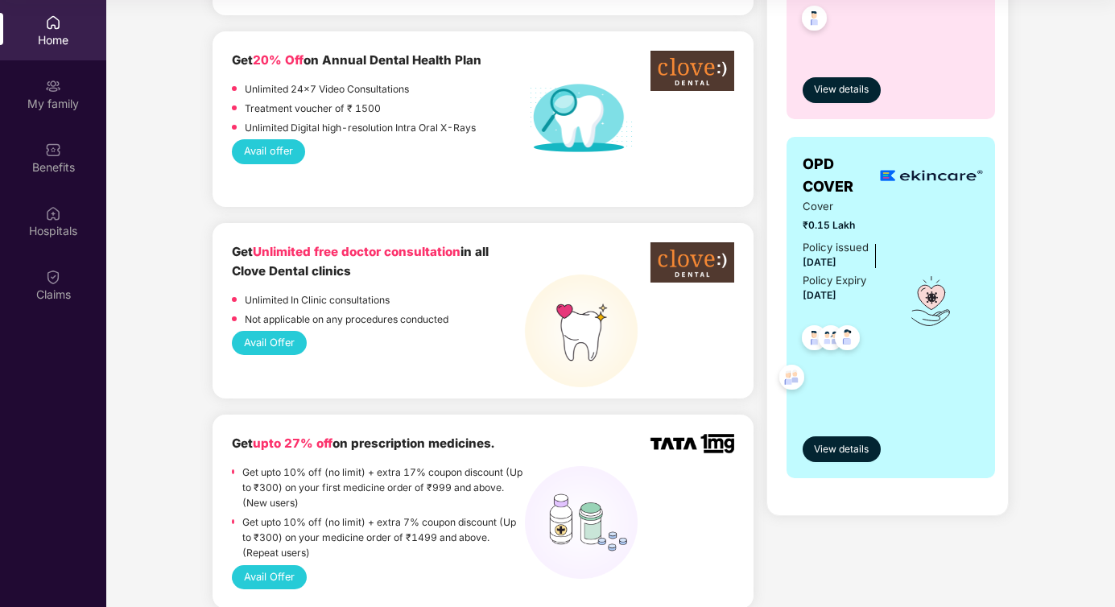
scroll to position [882, 0]
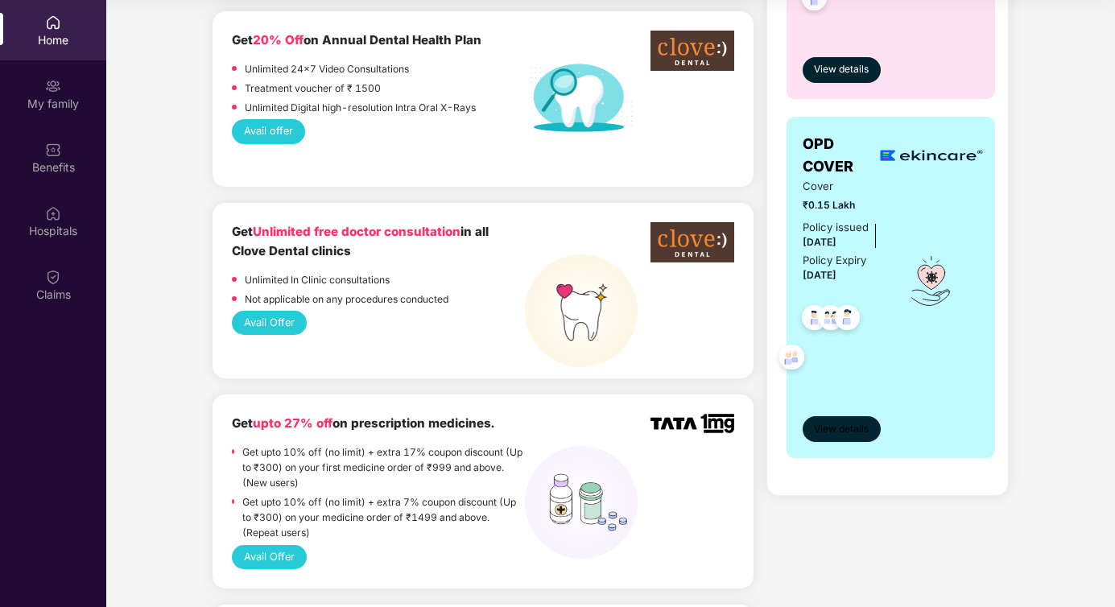
click at [857, 430] on span "View details" at bounding box center [841, 429] width 55 height 15
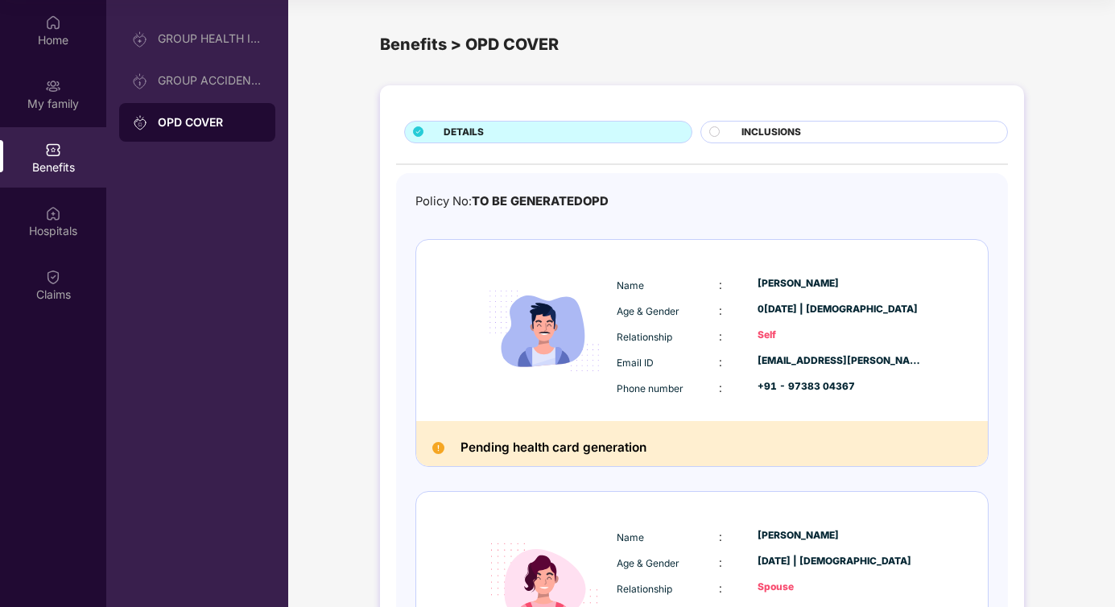
click at [724, 328] on div ":" at bounding box center [738, 337] width 39 height 18
click at [48, 292] on div "Claims" at bounding box center [53, 295] width 106 height 16
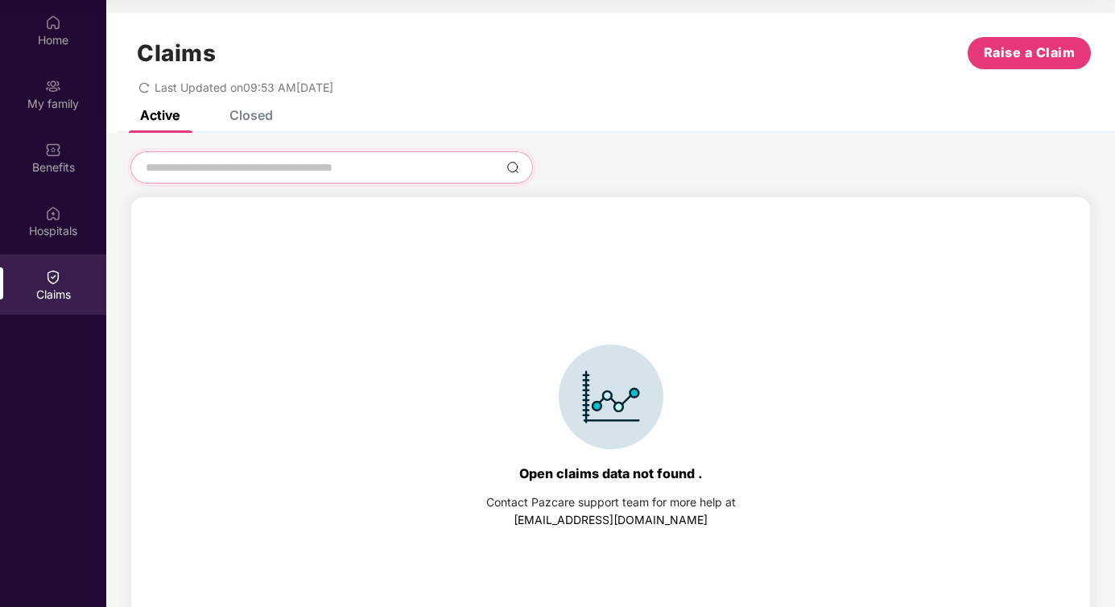
click at [340, 173] on input at bounding box center [322, 167] width 356 height 17
click at [63, 36] on div "Home" at bounding box center [53, 40] width 106 height 16
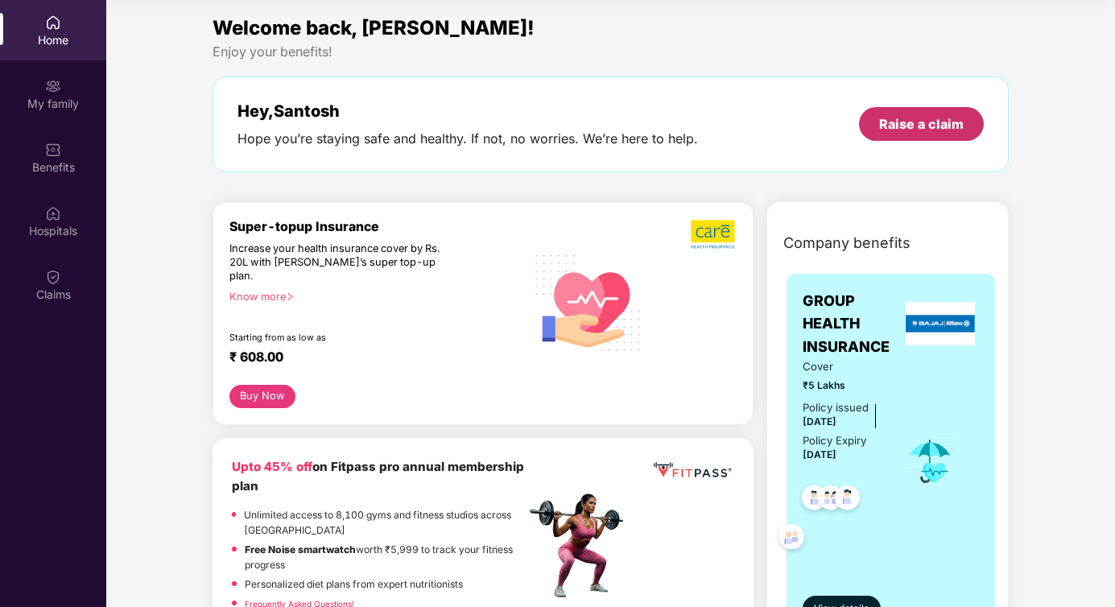
click at [921, 128] on div "Raise a claim" at bounding box center [921, 124] width 85 height 18
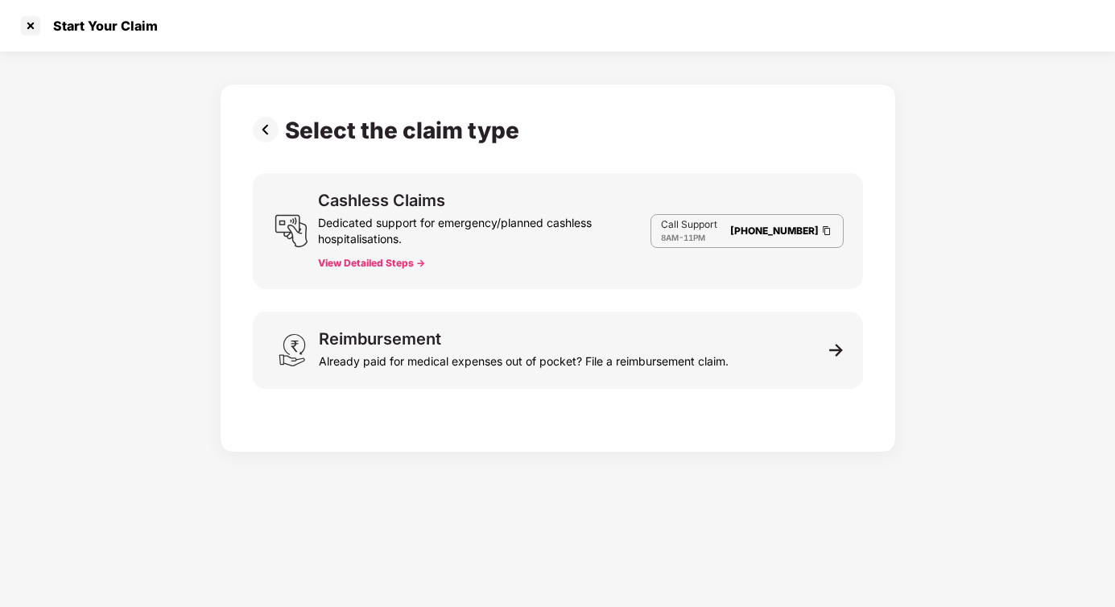
scroll to position [39, 0]
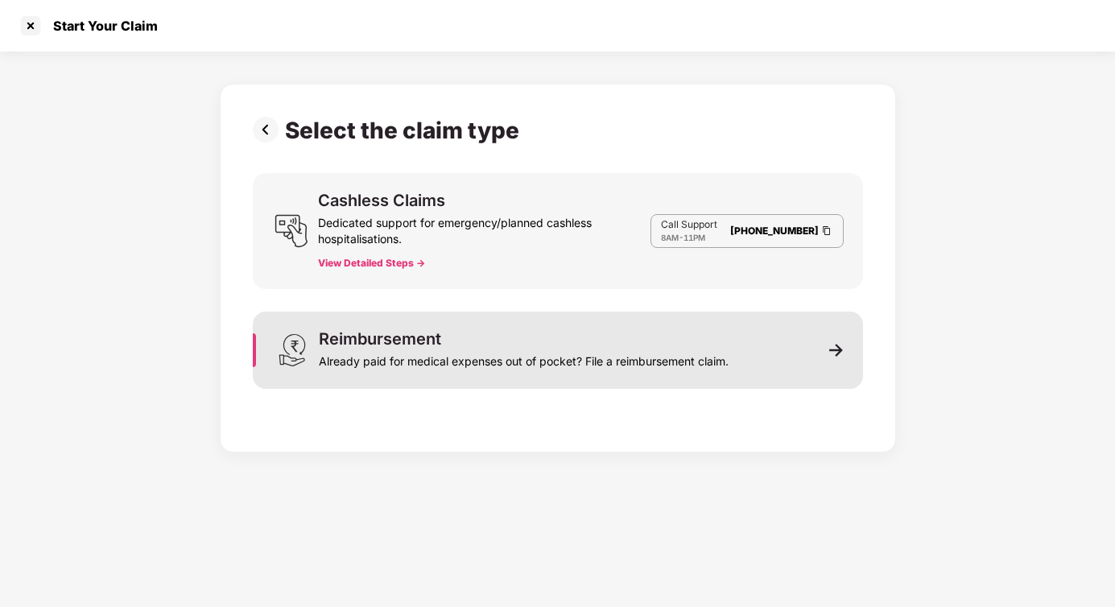
click at [795, 346] on div "Reimbursement Already paid for medical expenses out of pocket? File a reimburse…" at bounding box center [558, 350] width 610 height 77
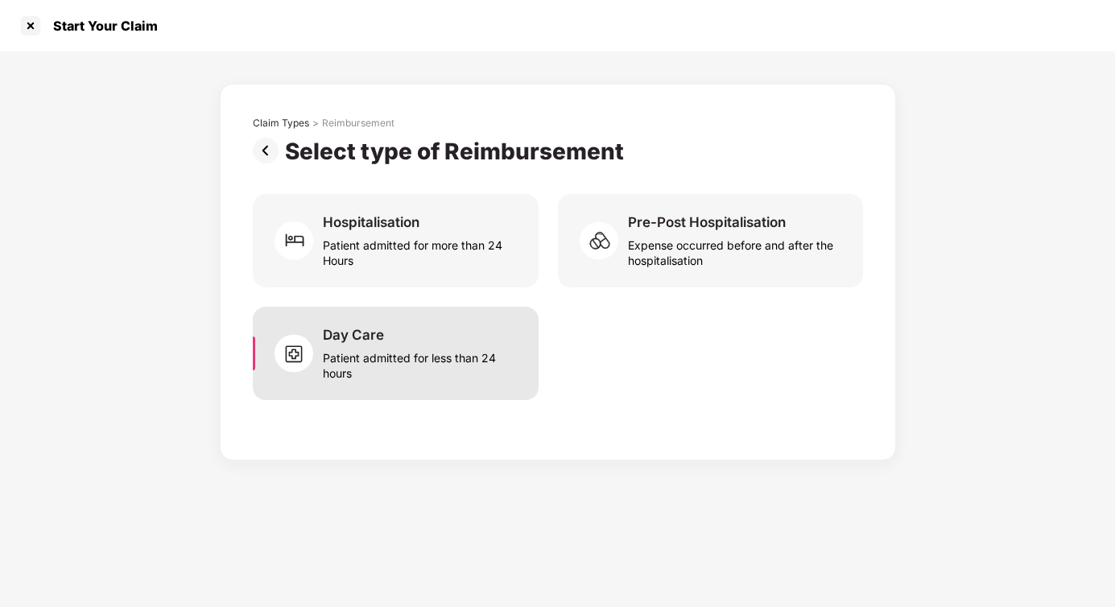
click at [390, 363] on div "Patient admitted for less than 24 hours" at bounding box center [421, 362] width 196 height 37
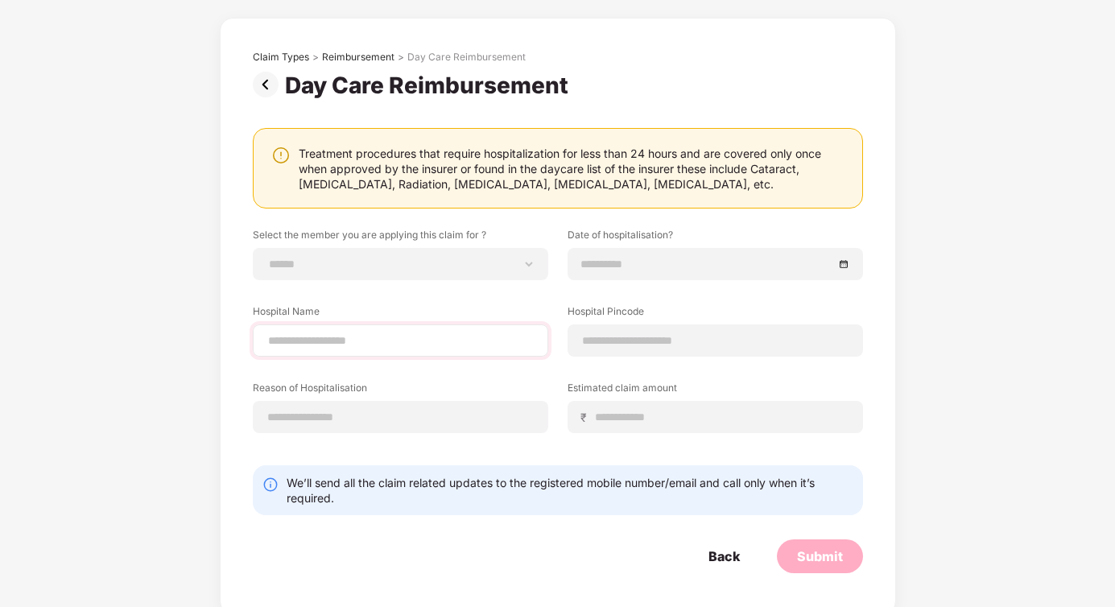
scroll to position [73, 0]
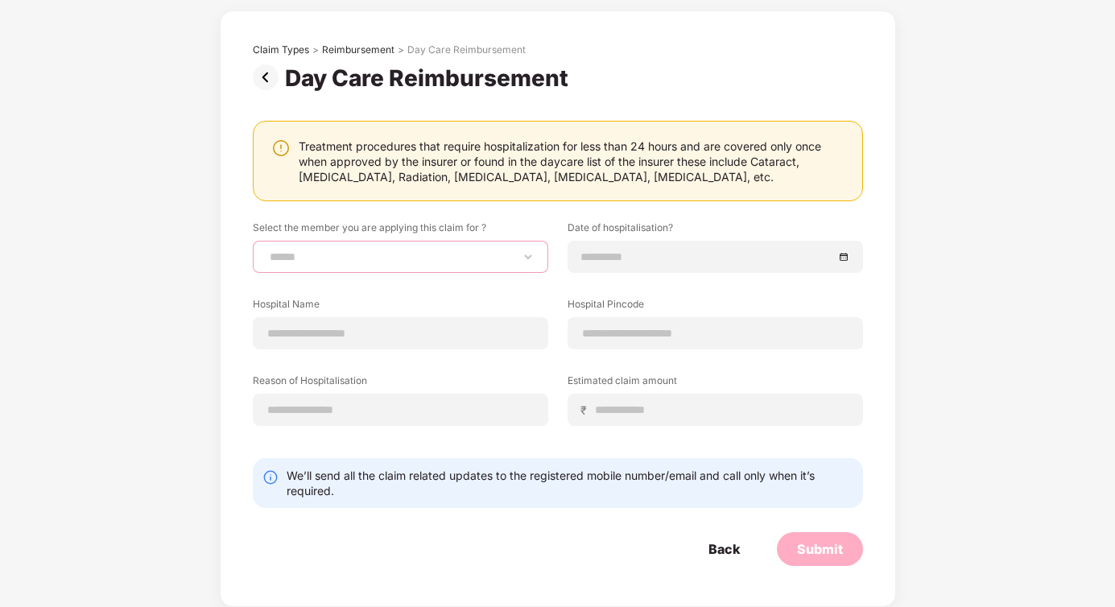
click at [390, 263] on select "**********" at bounding box center [401, 256] width 268 height 13
select select "**********"
click at [267, 250] on select "**********" at bounding box center [401, 256] width 268 height 13
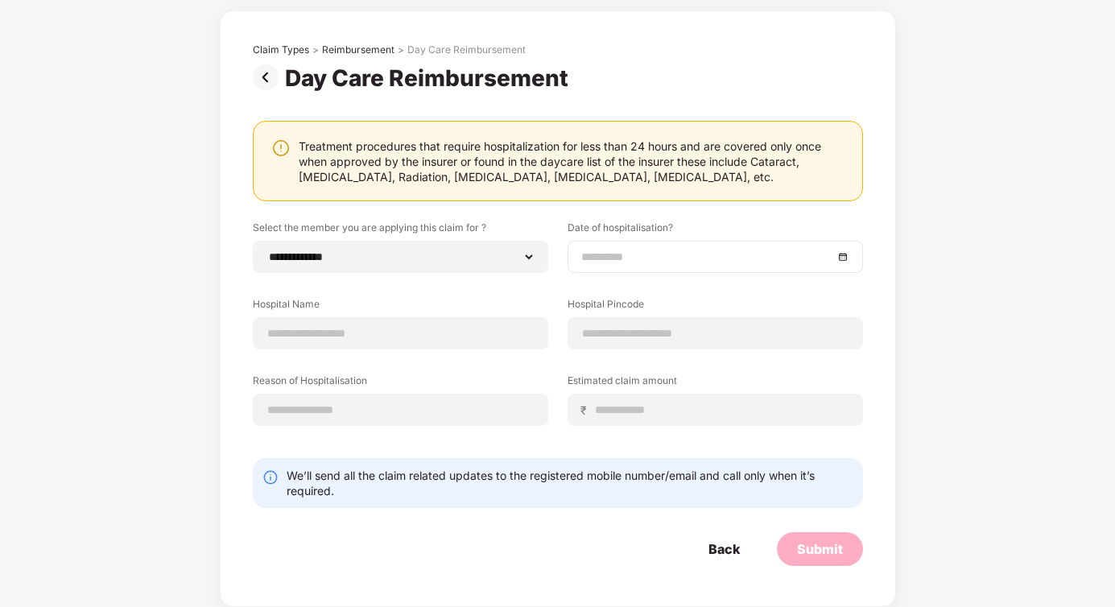
click at [665, 260] on input at bounding box center [707, 257] width 252 height 18
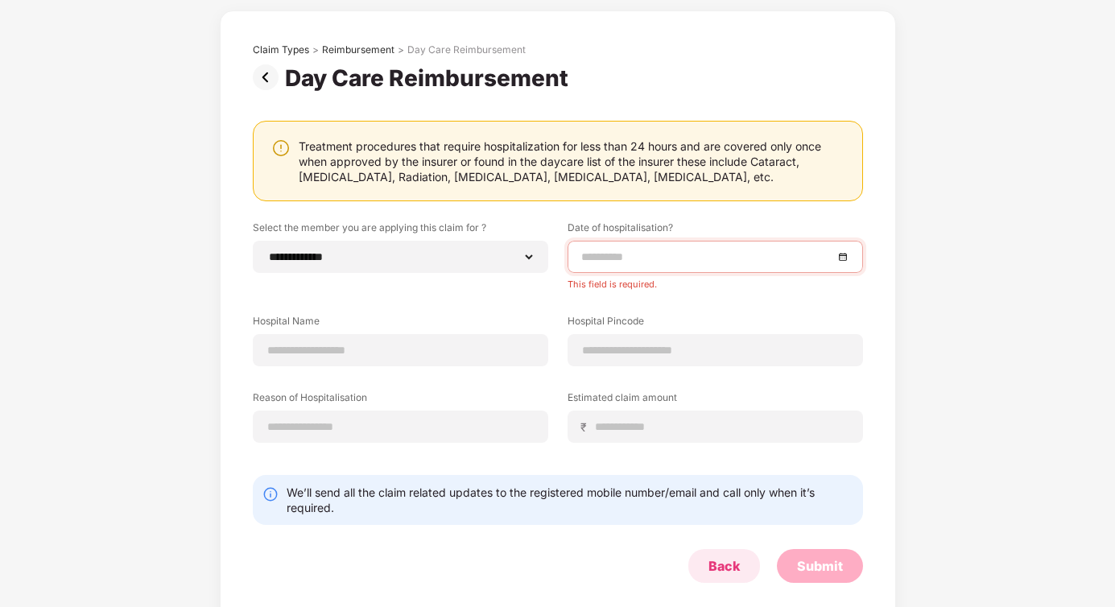
click at [717, 556] on div "Back" at bounding box center [724, 566] width 72 height 34
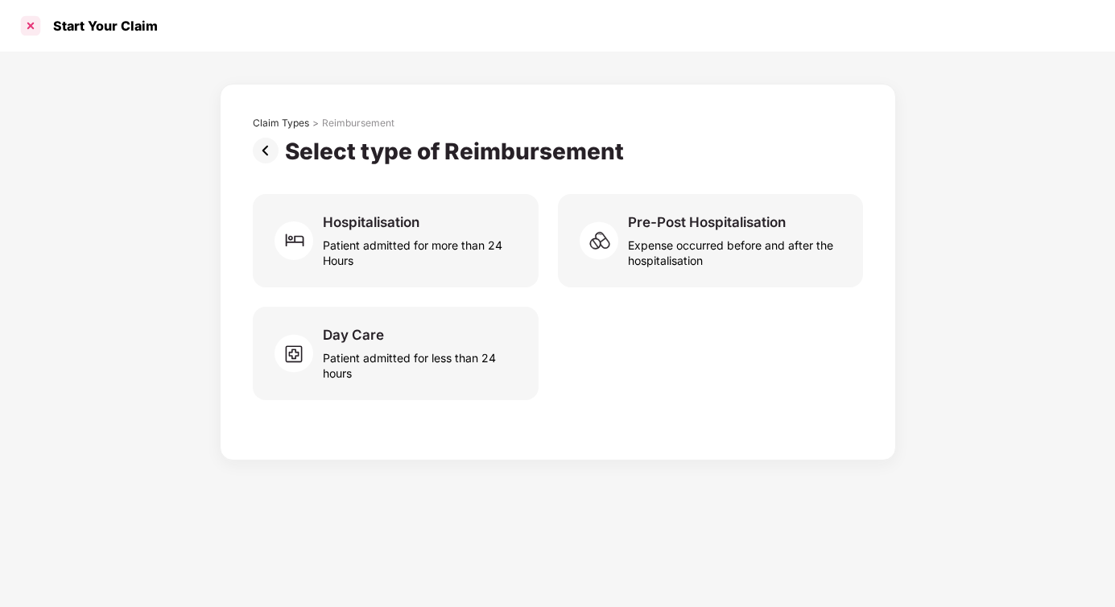
click at [34, 27] on div at bounding box center [31, 26] width 26 height 26
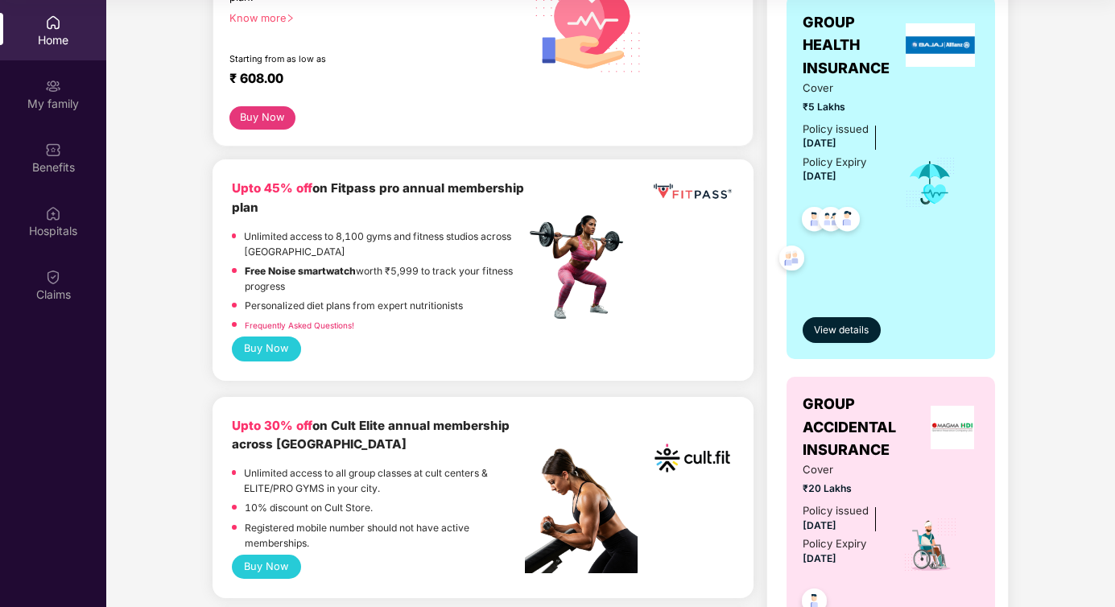
scroll to position [778, 0]
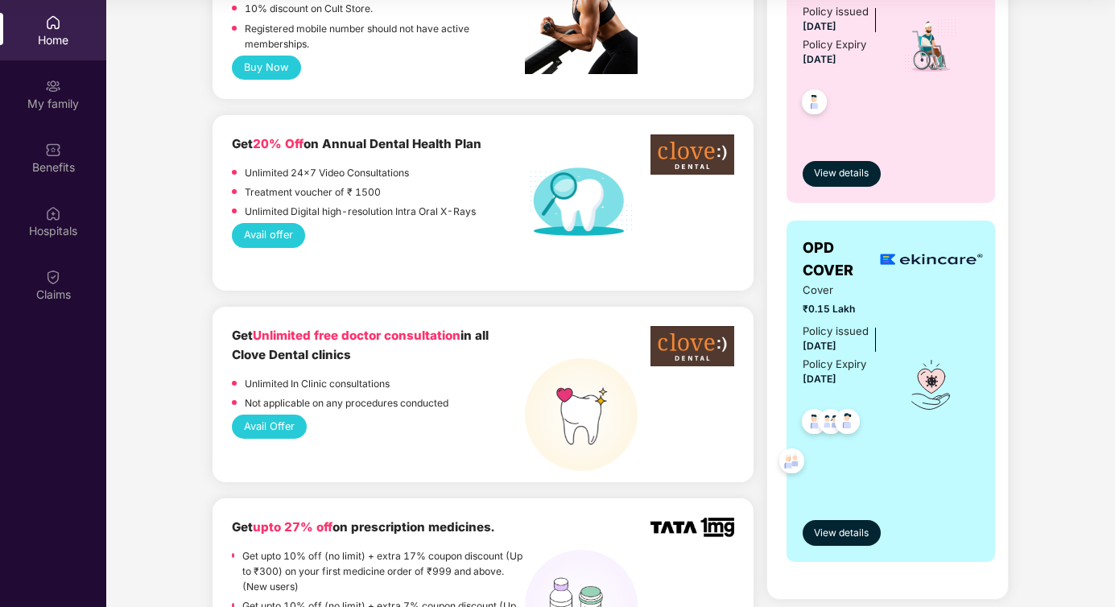
click at [932, 255] on img at bounding box center [930, 259] width 113 height 17
click at [929, 258] on img at bounding box center [930, 259] width 113 height 17
click at [845, 420] on img at bounding box center [847, 423] width 39 height 39
click at [829, 424] on img at bounding box center [847, 423] width 39 height 39
click at [789, 460] on img at bounding box center [791, 463] width 39 height 39
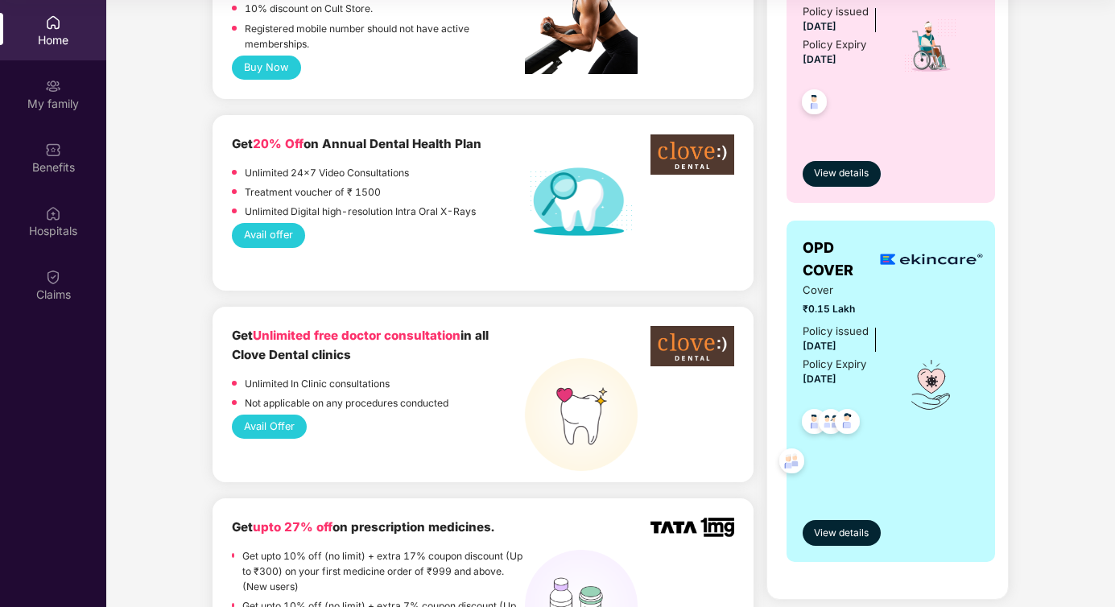
click at [929, 402] on img at bounding box center [930, 385] width 39 height 50
click at [849, 531] on span "View details" at bounding box center [841, 533] width 55 height 15
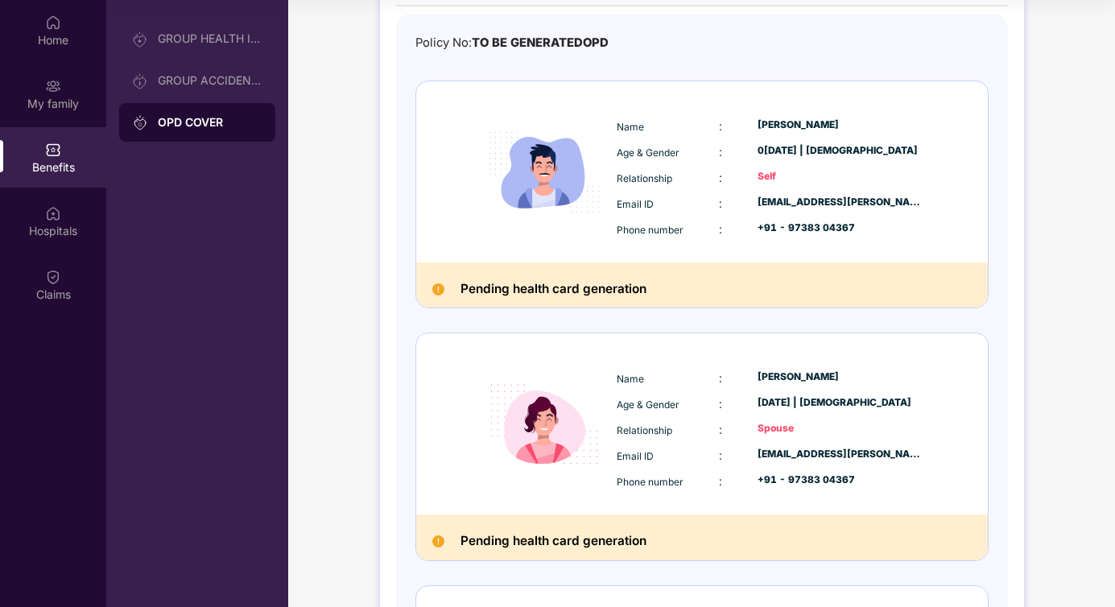
scroll to position [0, 0]
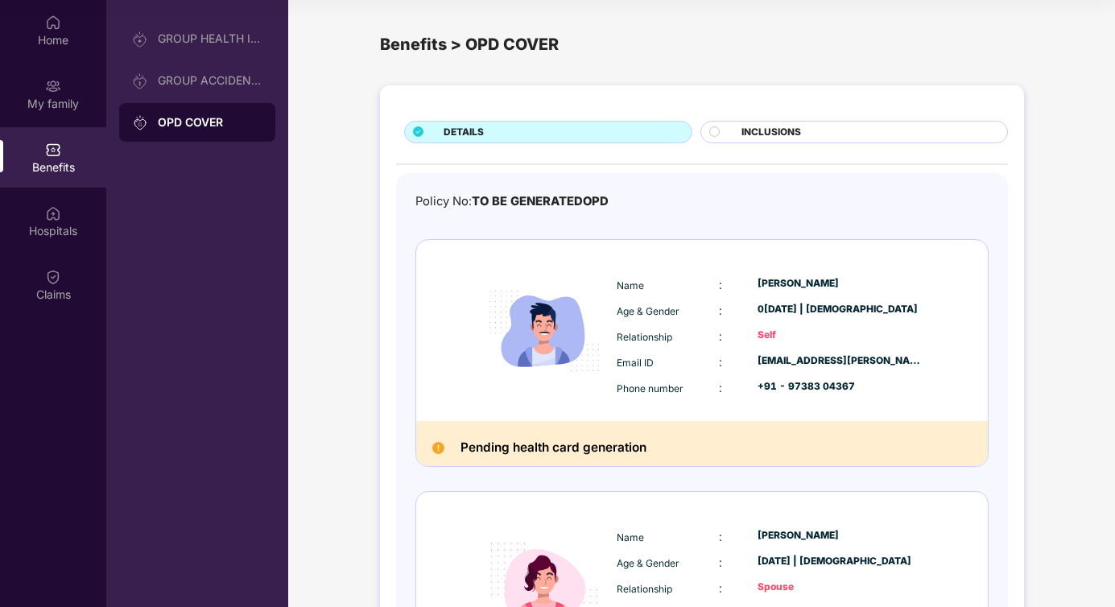
click at [541, 41] on div "Benefits > OPD COVER" at bounding box center [702, 44] width 644 height 25
click at [614, 43] on div "Benefits > OPD COVER" at bounding box center [702, 44] width 644 height 25
click at [212, 122] on div "OPD COVER" at bounding box center [210, 122] width 105 height 16
click at [61, 37] on div "Home" at bounding box center [53, 40] width 106 height 16
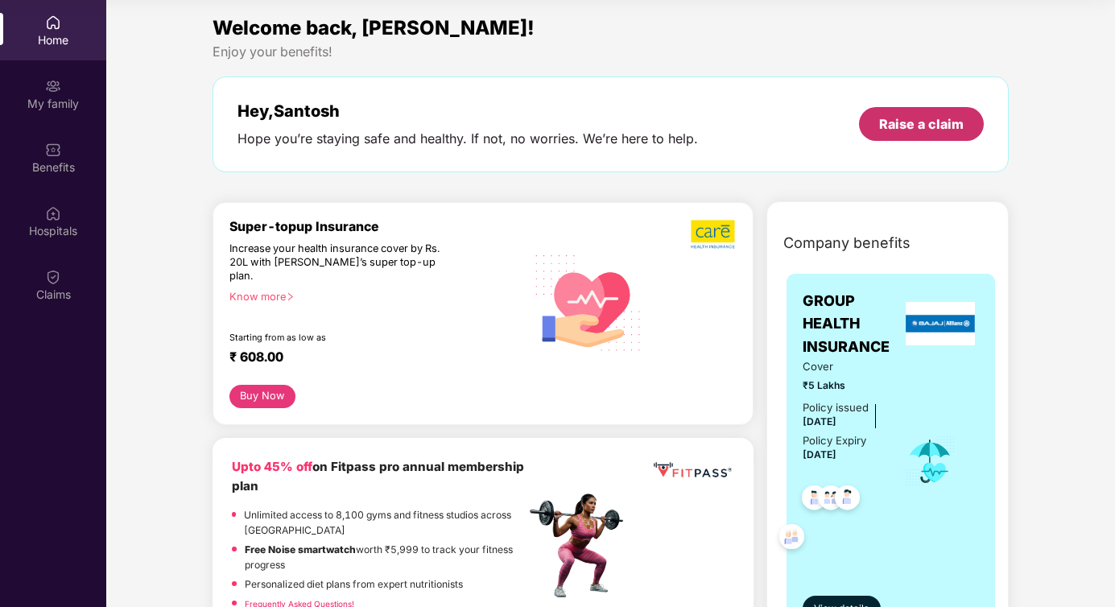
click at [938, 129] on div "Raise a claim" at bounding box center [921, 124] width 85 height 18
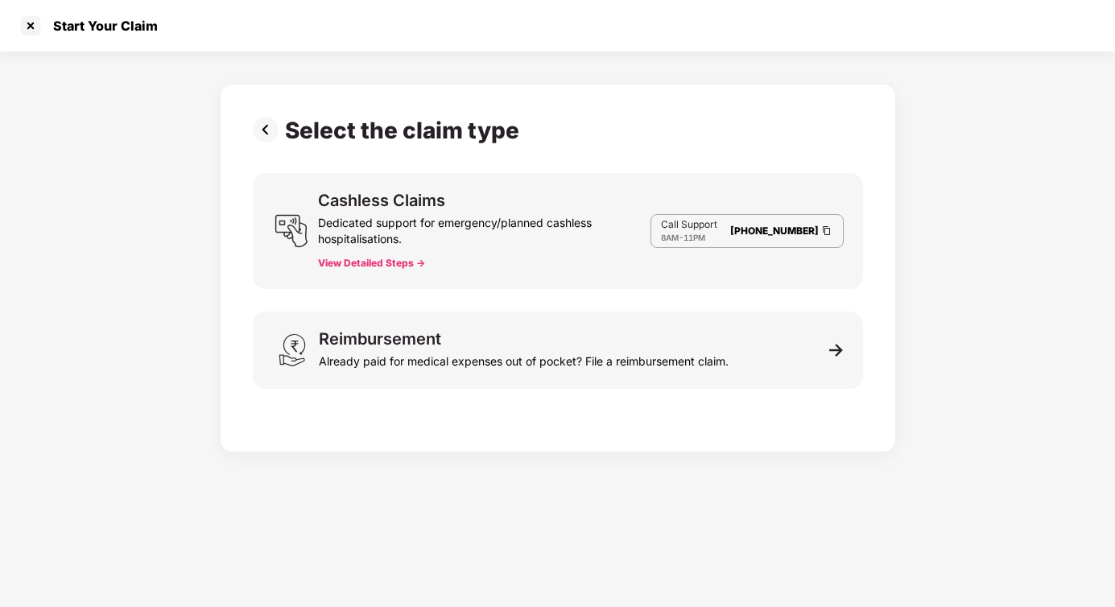
scroll to position [39, 0]
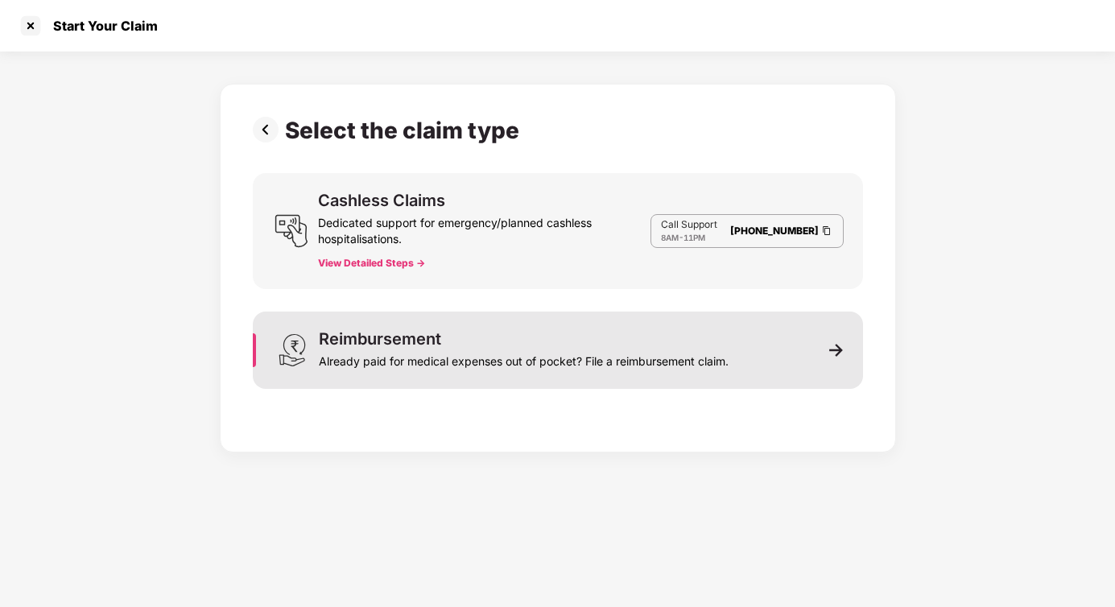
click at [830, 350] on img at bounding box center [836, 350] width 14 height 14
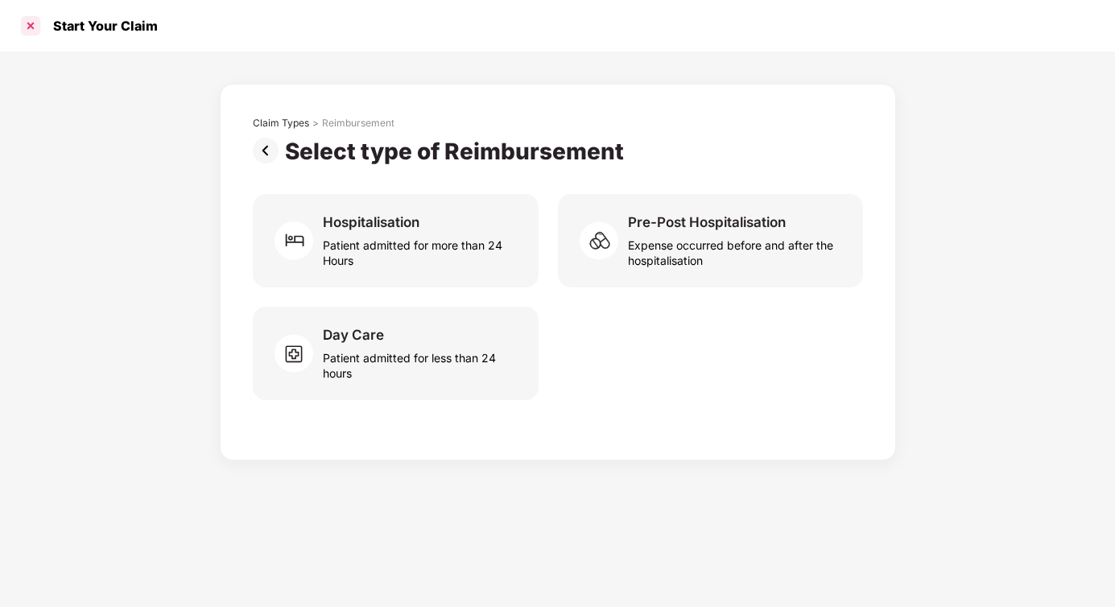
click at [33, 24] on div at bounding box center [31, 26] width 26 height 26
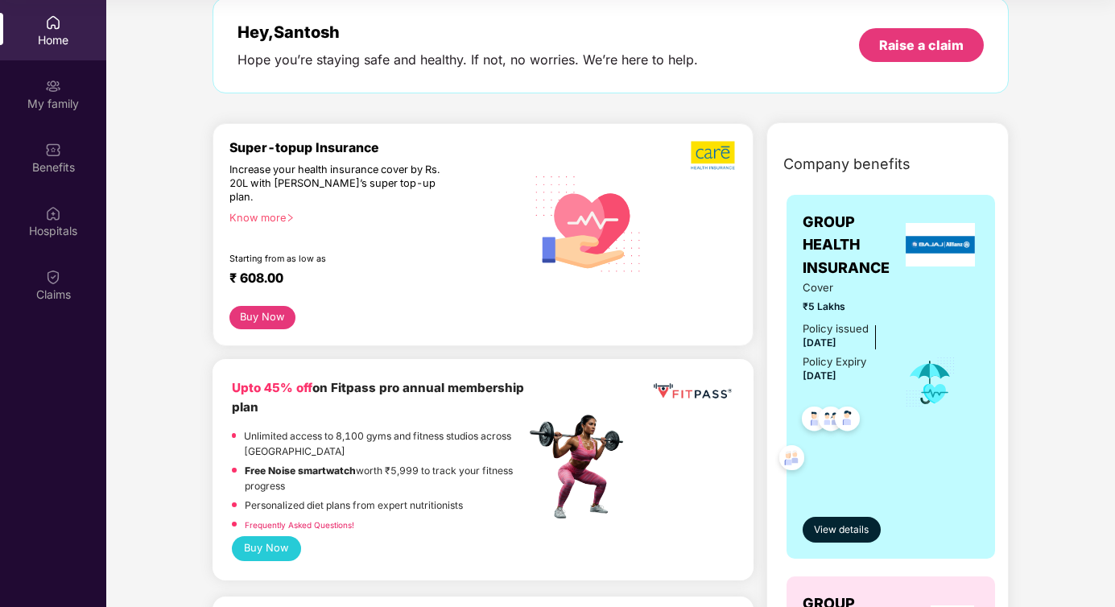
scroll to position [0, 0]
